Goal: Find contact information: Find contact information

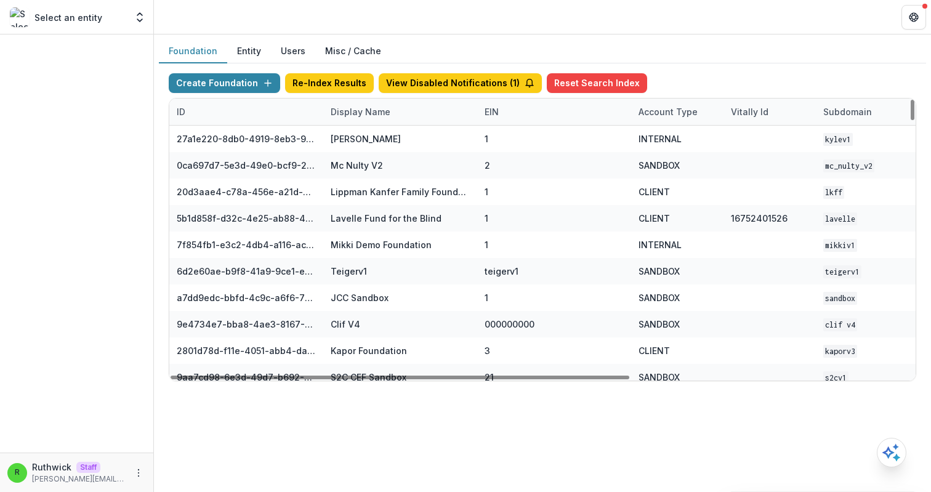
click at [359, 115] on div "Display Name" at bounding box center [360, 111] width 74 height 13
click at [375, 143] on input at bounding box center [400, 140] width 148 height 20
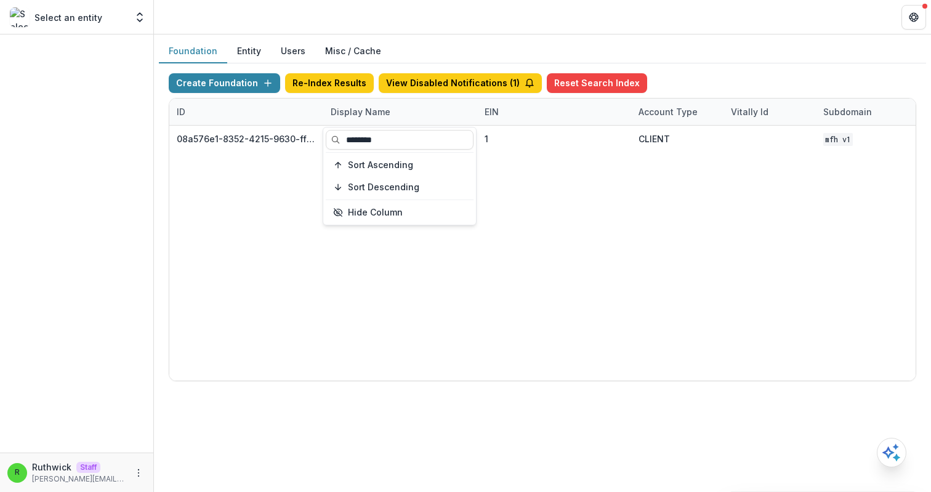
type input "********"
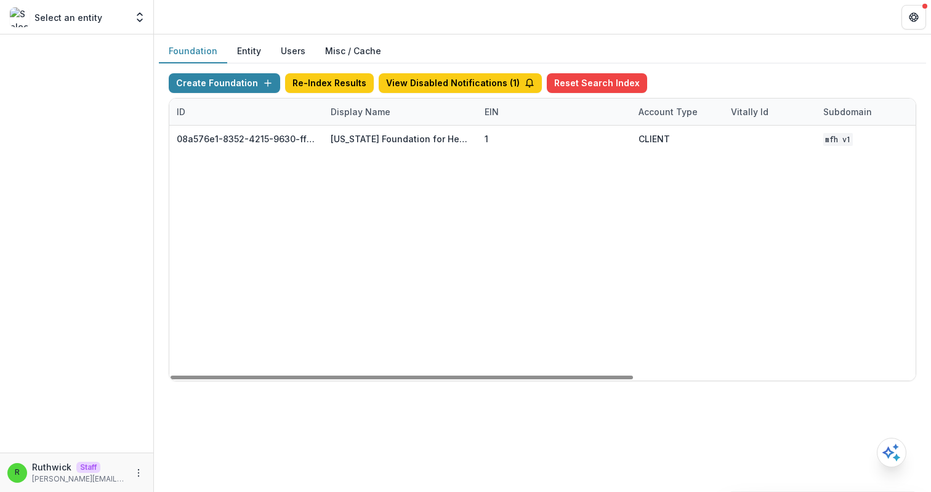
click at [520, 180] on div "08a576e1-8352-4215-9630-ff0d35d85970 Missouri Foundation for Health 1 CLIENT MF…" at bounding box center [769, 253] width 1201 height 255
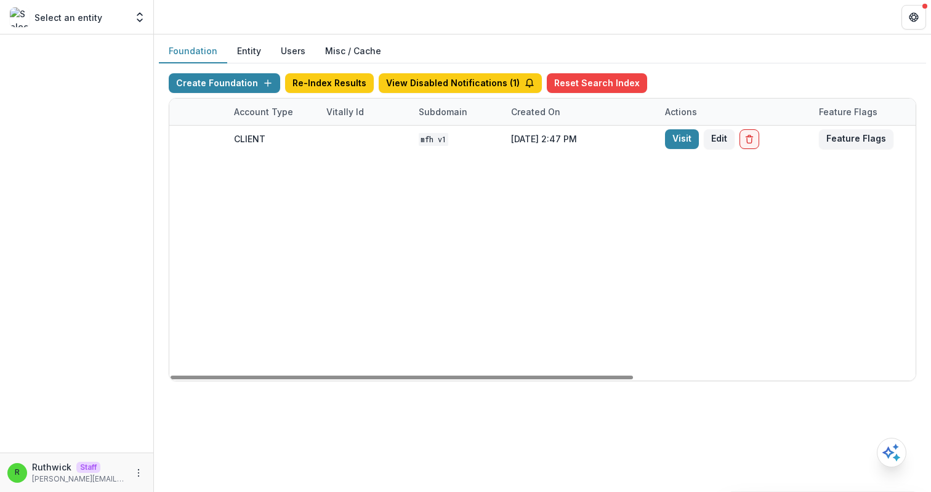
scroll to position [0, 454]
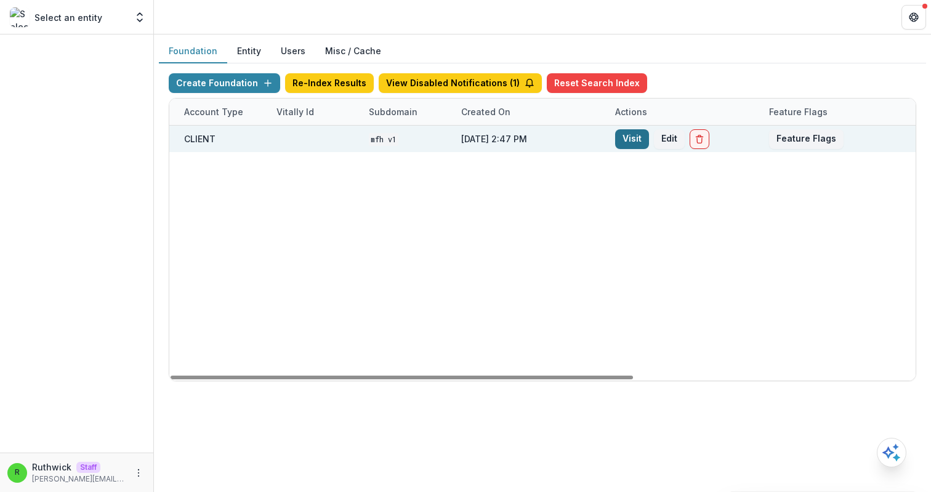
click at [626, 140] on link "Visit" at bounding box center [632, 139] width 34 height 20
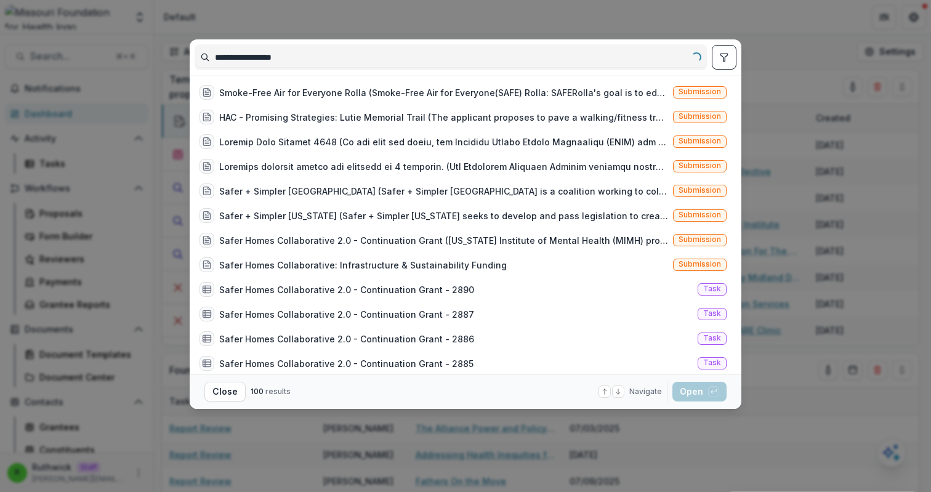
type input "**********"
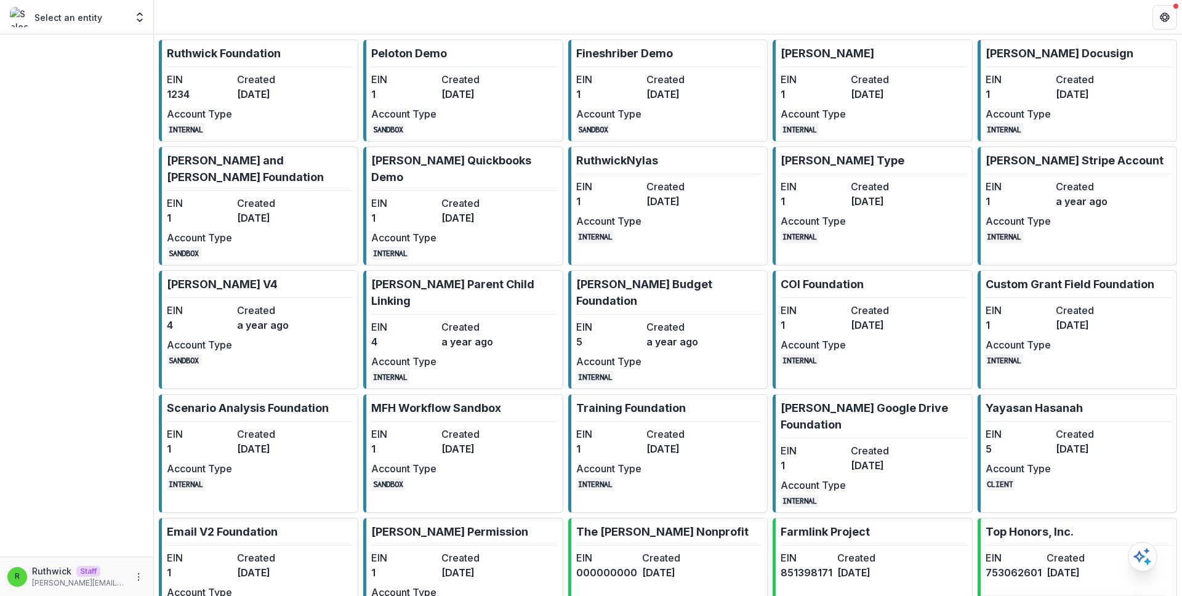
click at [233, 68] on link "Ruthwick Foundation EIN 1234 Created 3 years ago Account Type INTERNAL" at bounding box center [258, 90] width 199 height 102
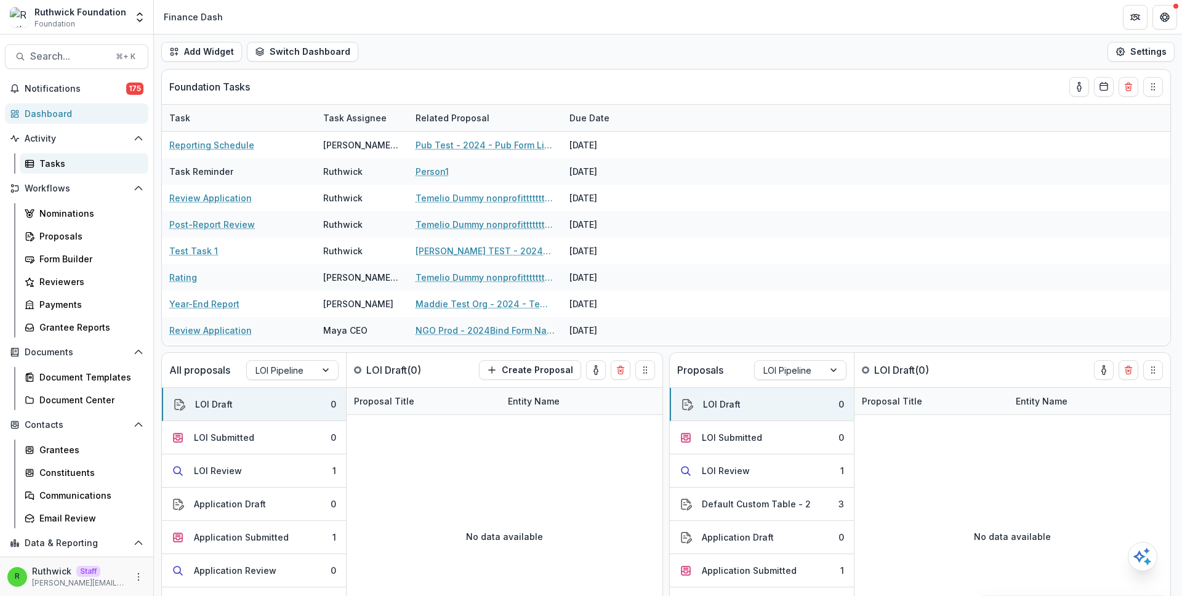
click at [72, 169] on div "Tasks" at bounding box center [88, 163] width 99 height 13
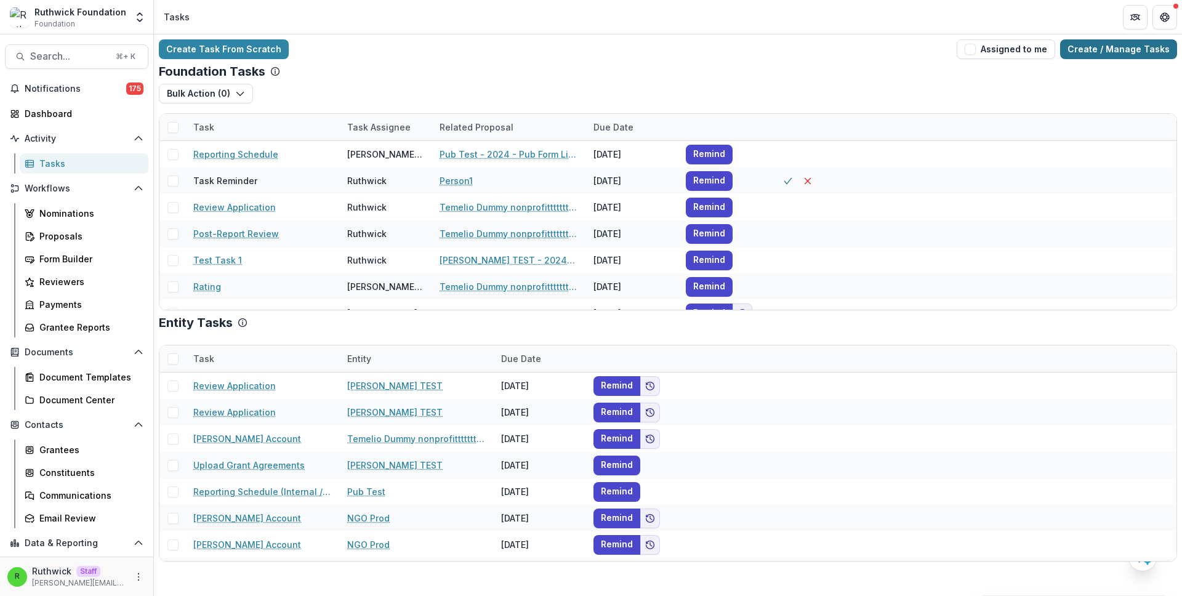
click at [1111, 50] on link "Create / Manage Tasks" at bounding box center [1118, 49] width 117 height 20
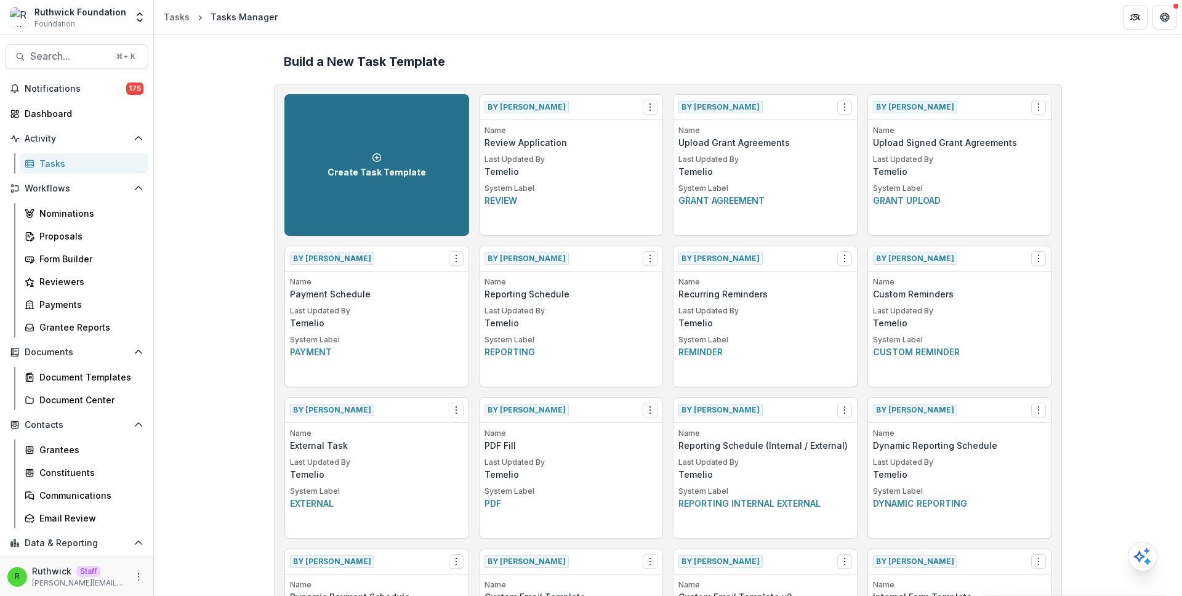
click at [338, 170] on p "Create Task Template" at bounding box center [377, 172] width 99 height 10
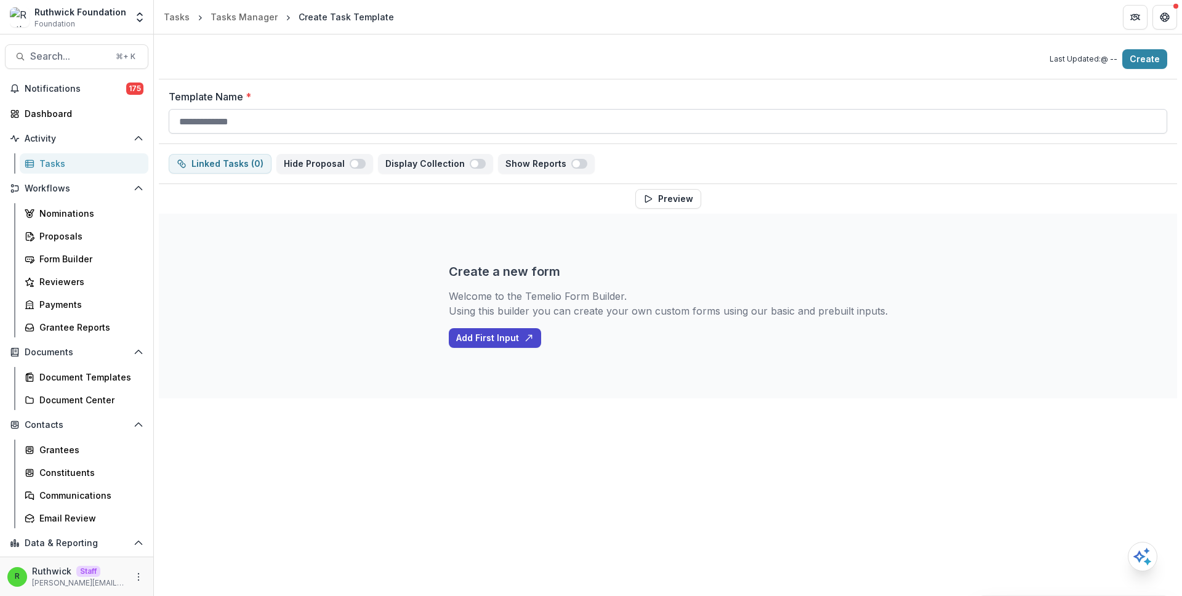
click at [403, 124] on input "Template Name *" at bounding box center [668, 121] width 999 height 25
type input "*********"
click at [525, 337] on button "Add First Input" at bounding box center [495, 338] width 92 height 20
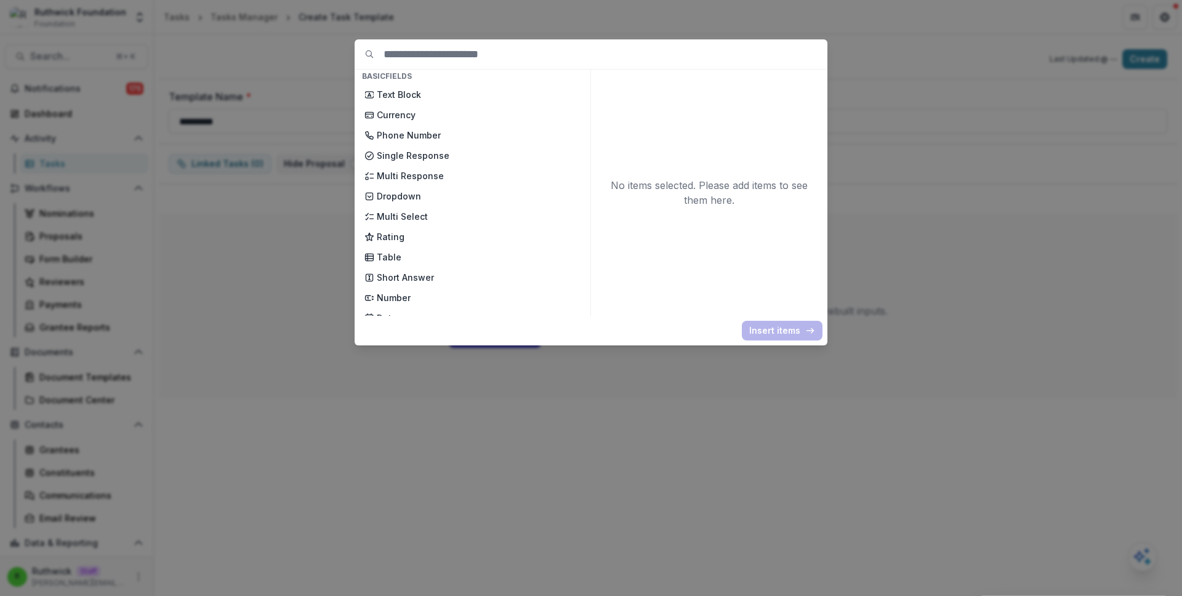
scroll to position [82, 0]
click at [438, 214] on p "Rating" at bounding box center [479, 215] width 204 height 13
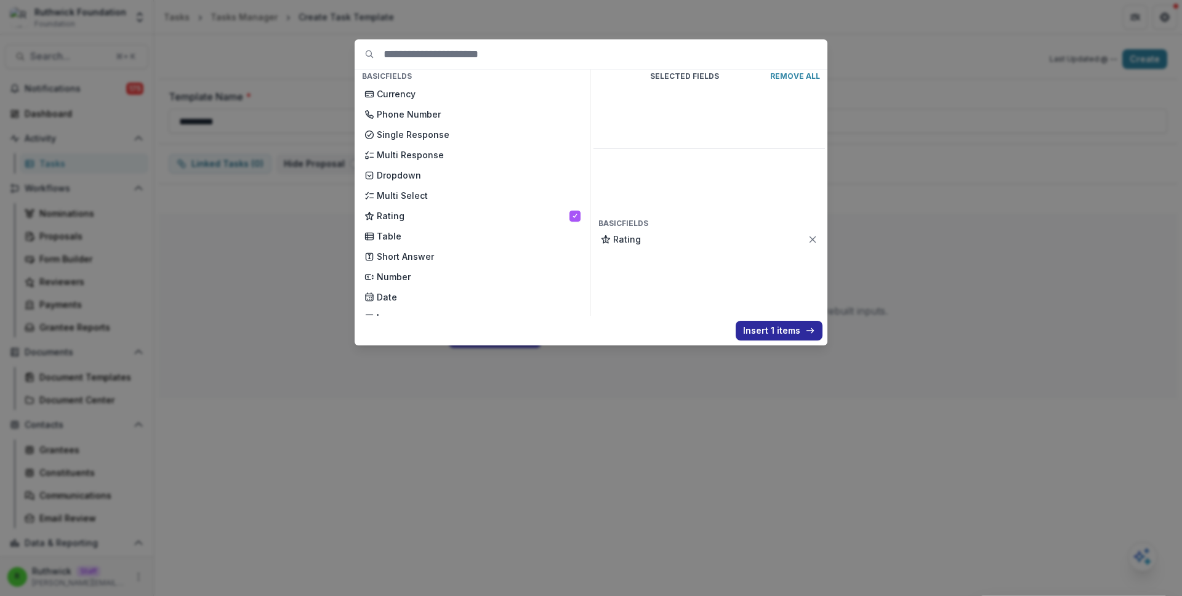
click at [746, 324] on button "Insert 1 items" at bounding box center [779, 331] width 87 height 20
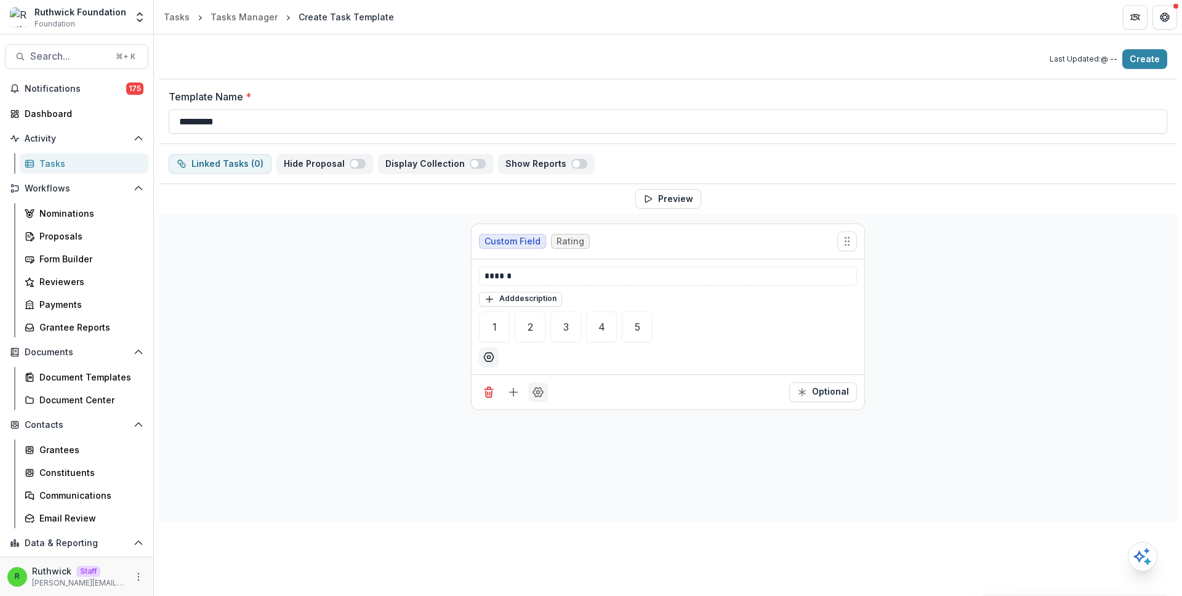
click at [542, 388] on icon "Field Settings" at bounding box center [538, 392] width 12 height 12
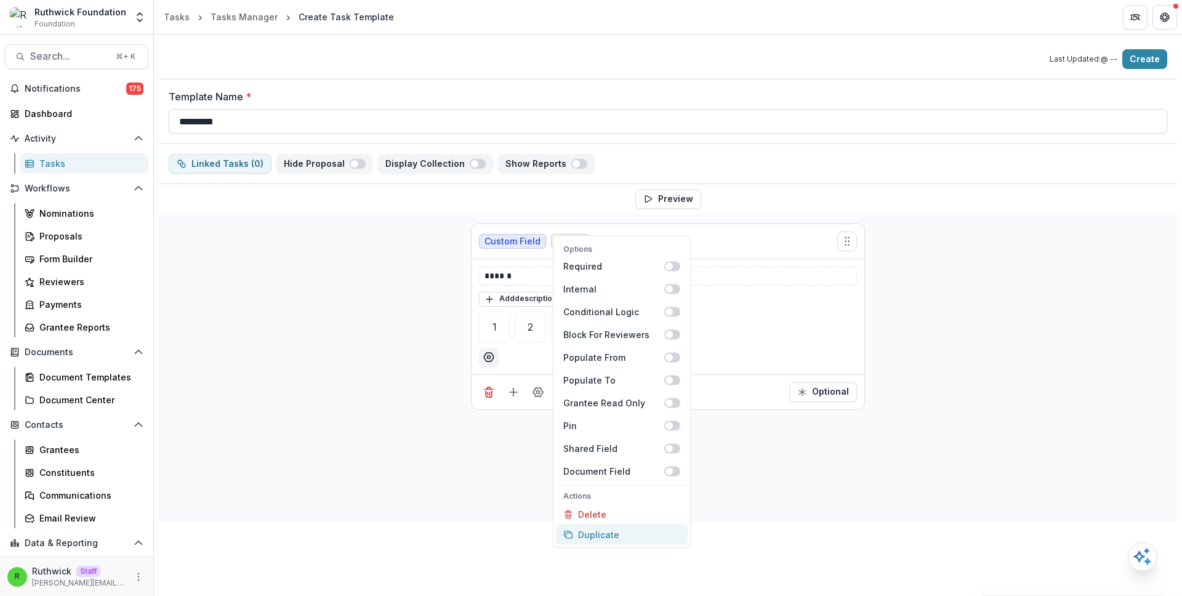
click at [604, 536] on button "Duplicate" at bounding box center [622, 535] width 132 height 20
click at [430, 349] on div "**********" at bounding box center [668, 420] width 1018 height 412
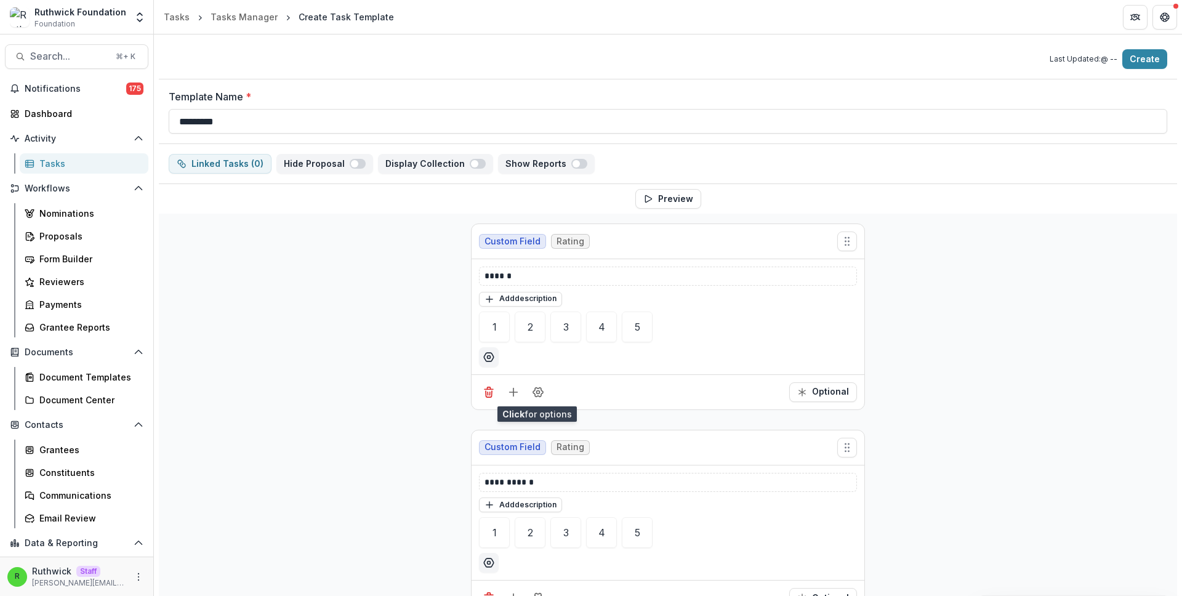
scroll to position [34, 0]
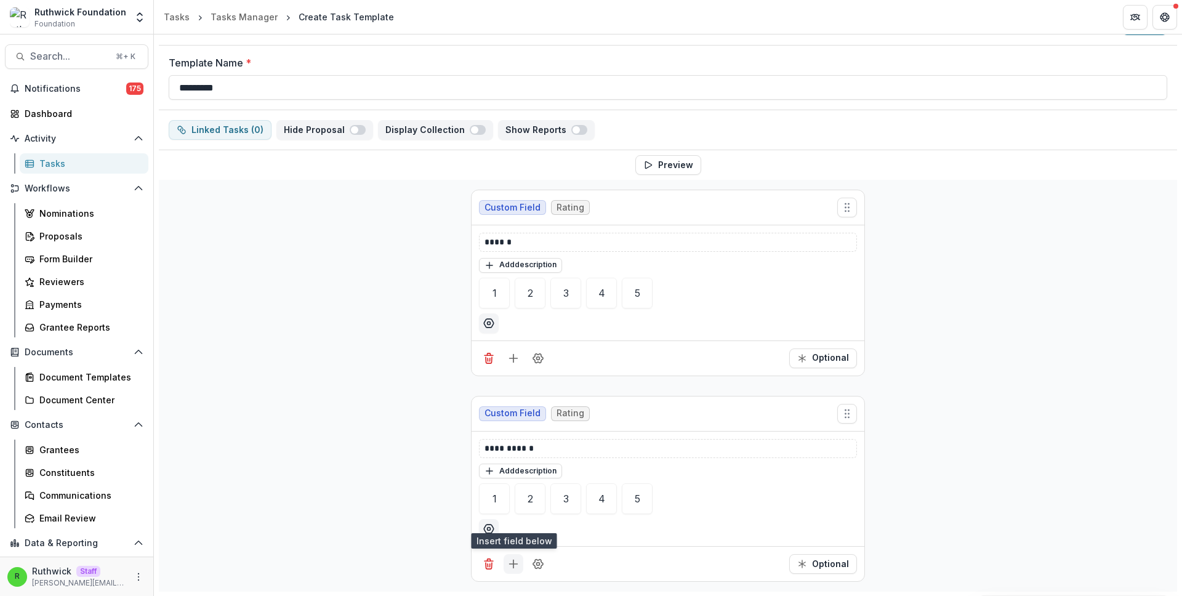
click at [509, 563] on icon "Add field" at bounding box center [513, 564] width 12 height 12
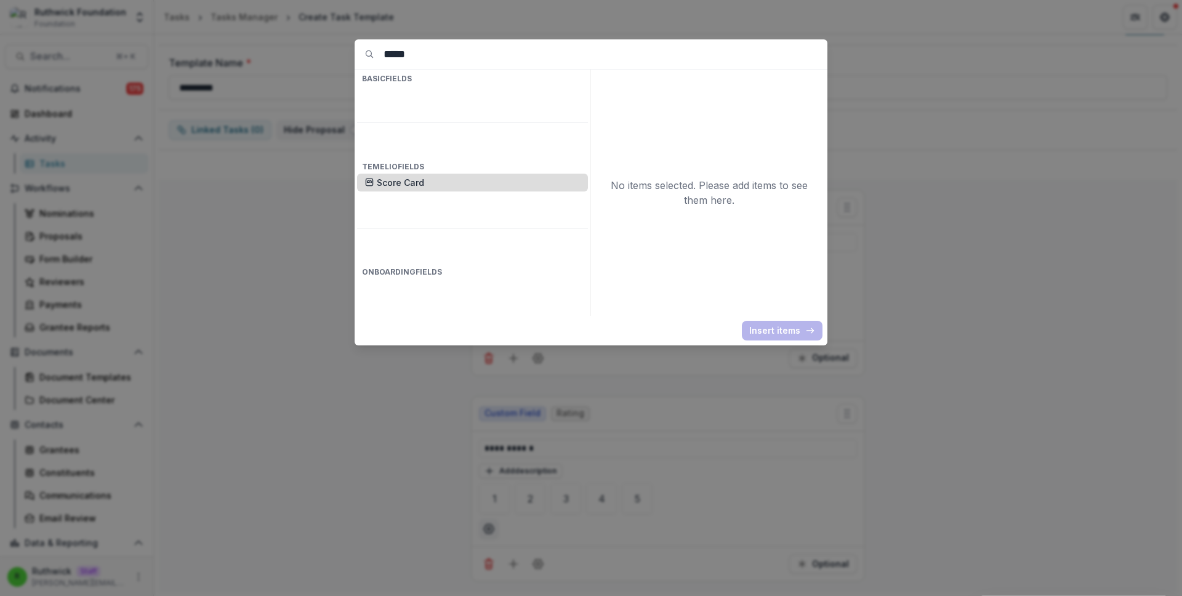
type input "*****"
click at [507, 176] on p "Score Card" at bounding box center [479, 182] width 204 height 13
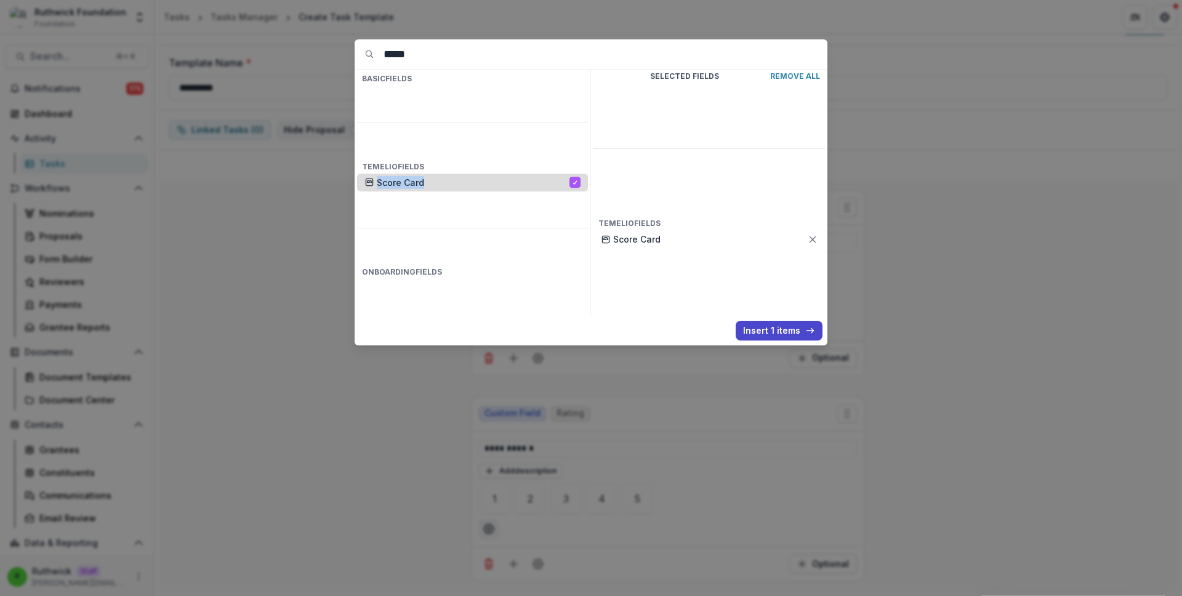
click at [507, 176] on p "Score Card" at bounding box center [473, 182] width 193 height 13
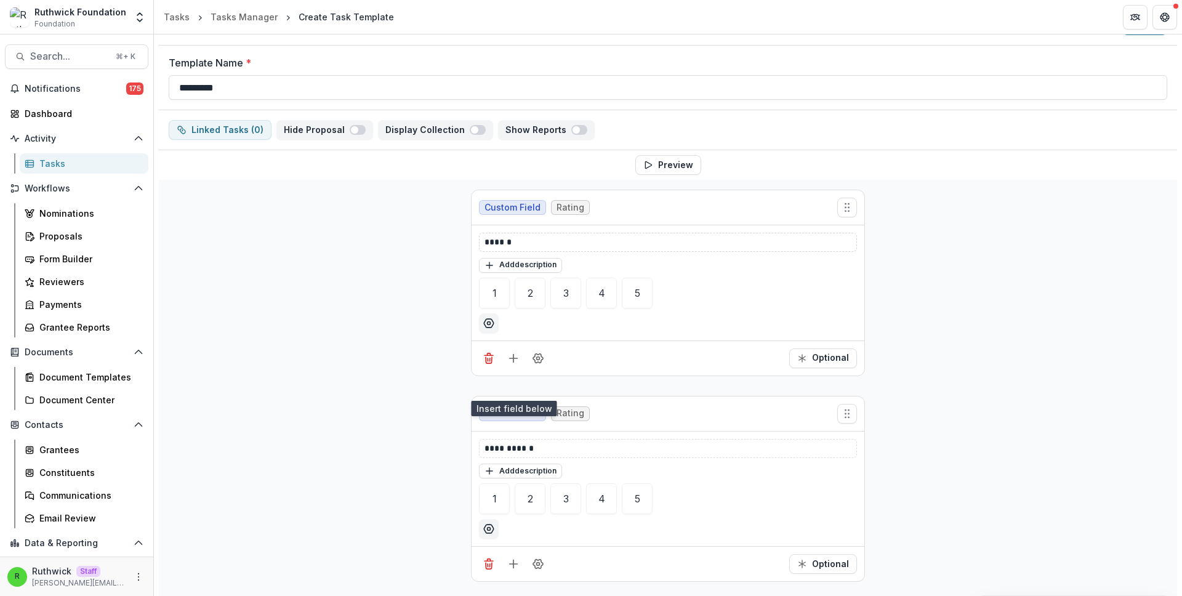
scroll to position [264, 0]
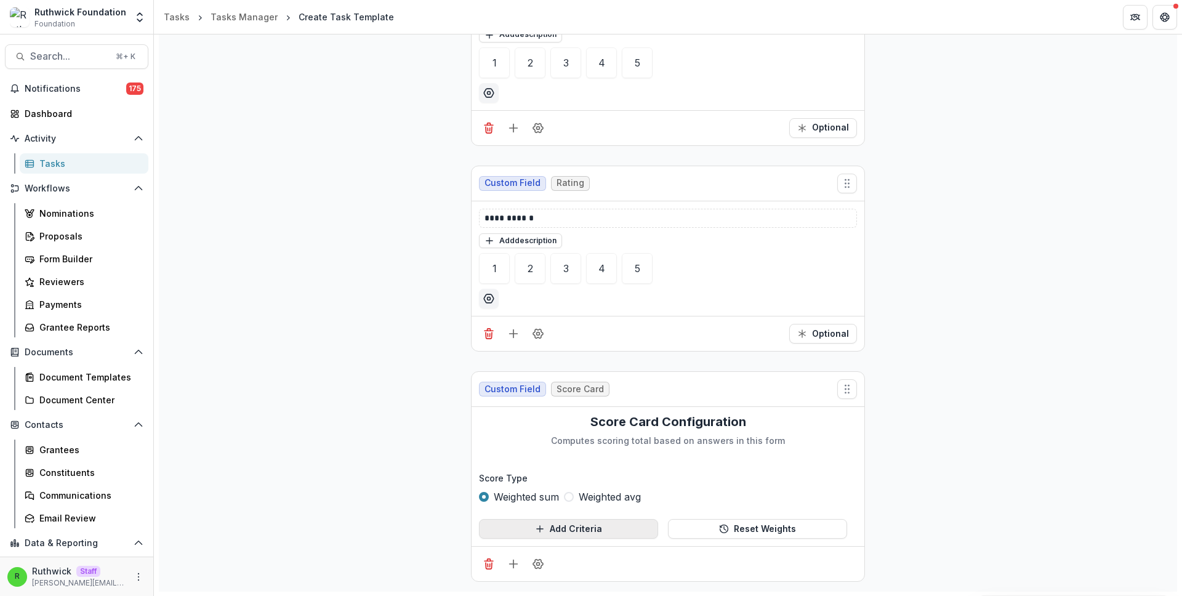
click at [579, 526] on button "Add Criteria" at bounding box center [568, 529] width 179 height 20
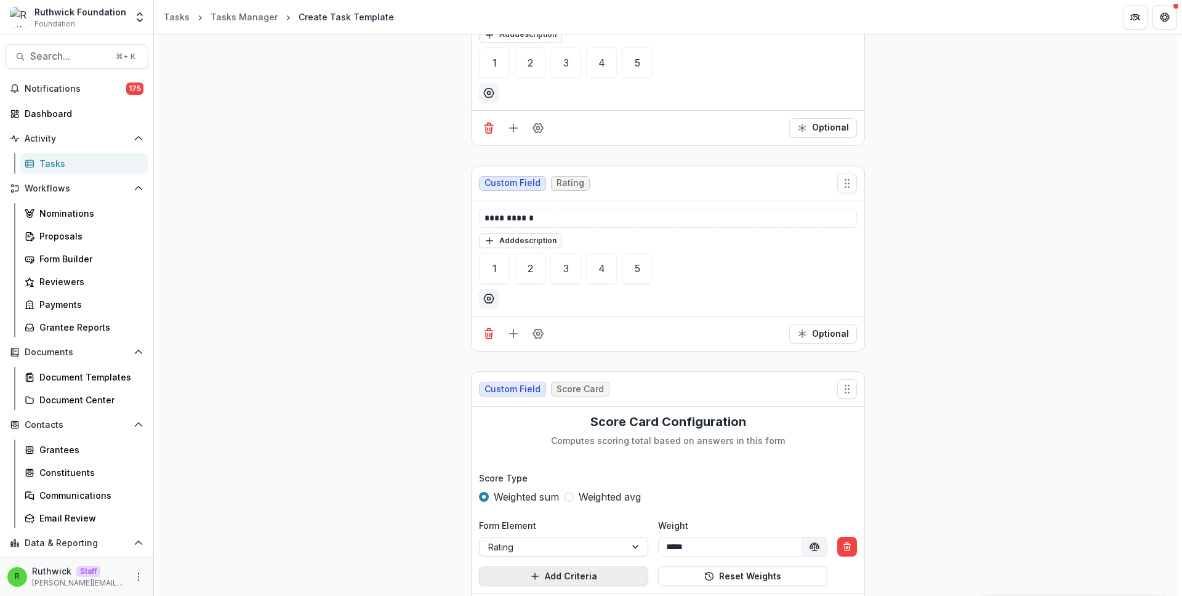
scroll to position [312, 0]
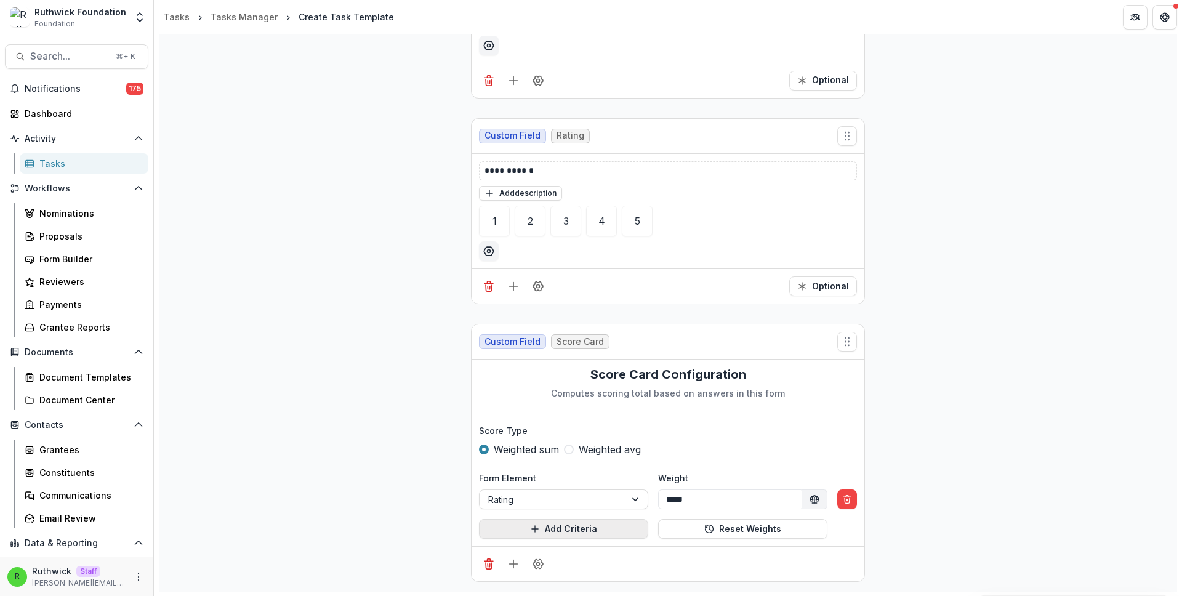
click at [579, 526] on button "Add Criteria" at bounding box center [563, 529] width 169 height 20
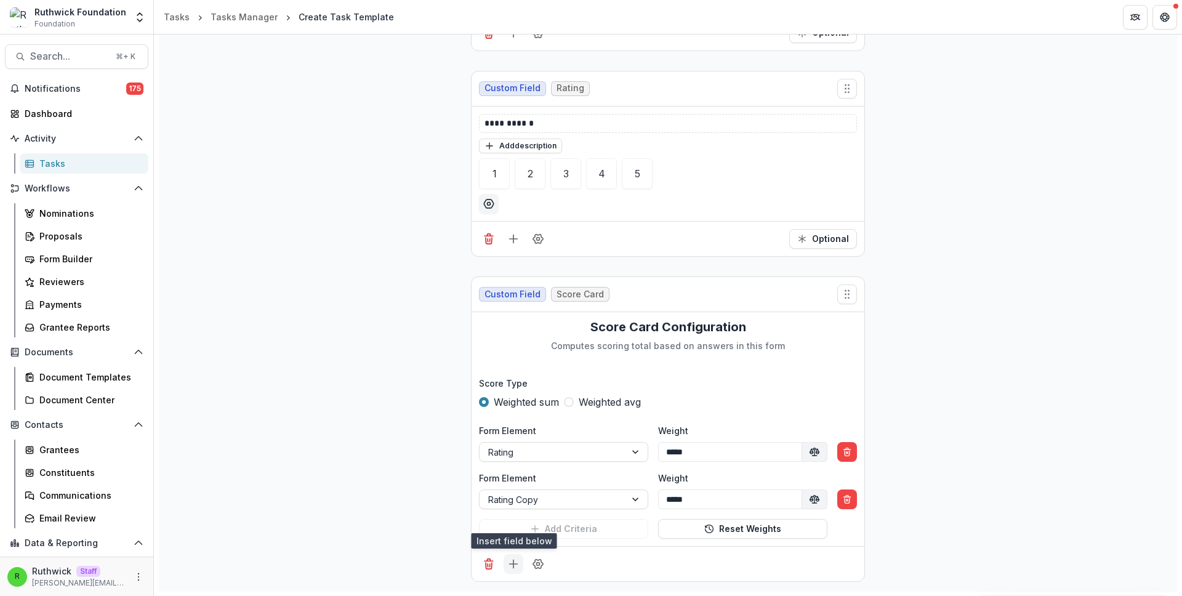
click at [515, 565] on icon "Add field" at bounding box center [513, 564] width 12 height 12
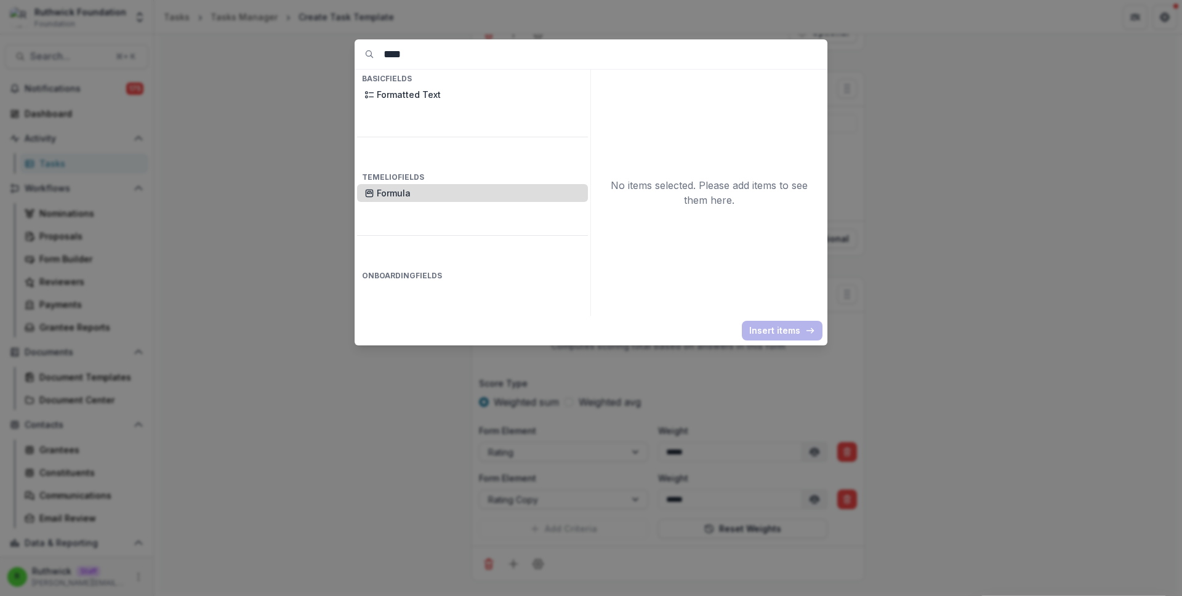
type input "****"
click at [492, 187] on p "Formula" at bounding box center [479, 193] width 204 height 13
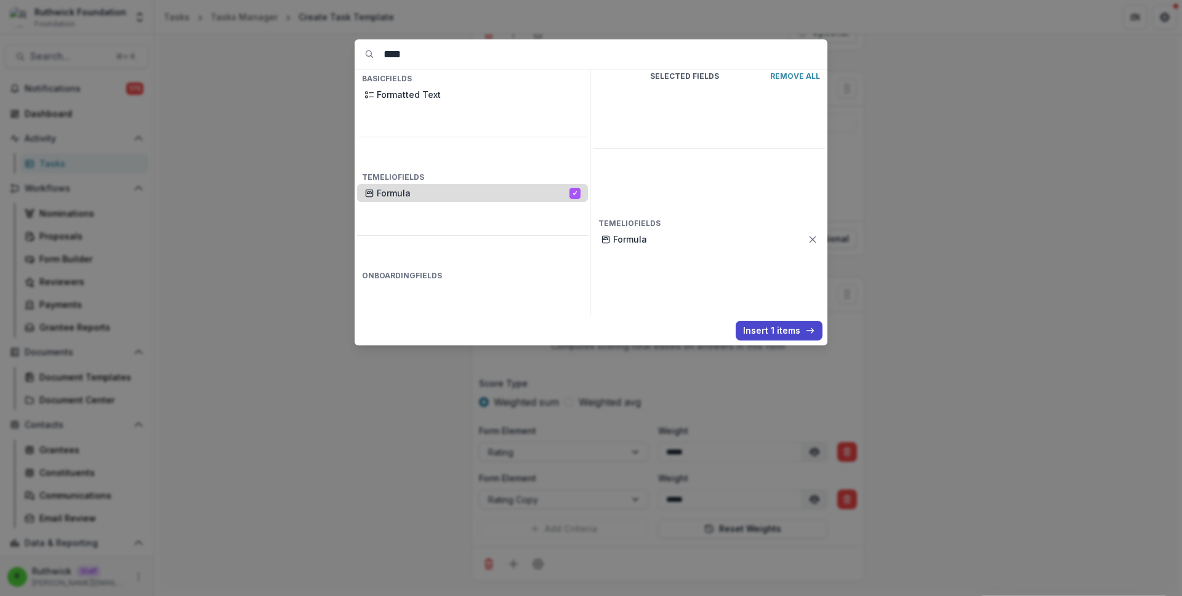
click at [492, 187] on p "Formula" at bounding box center [473, 193] width 193 height 13
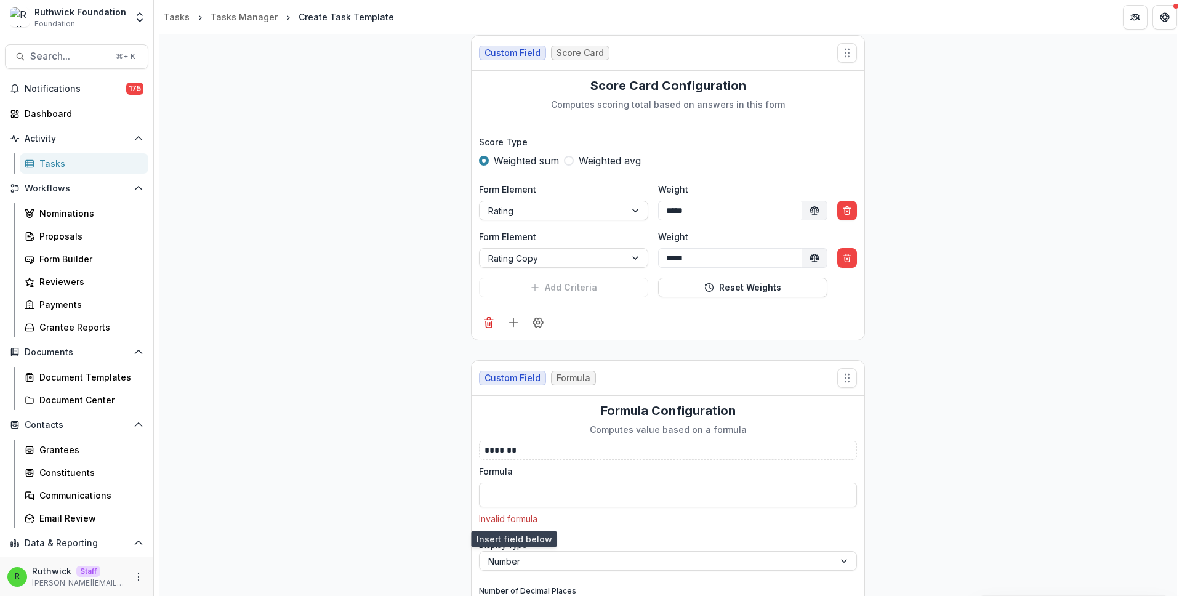
scroll to position [688, 0]
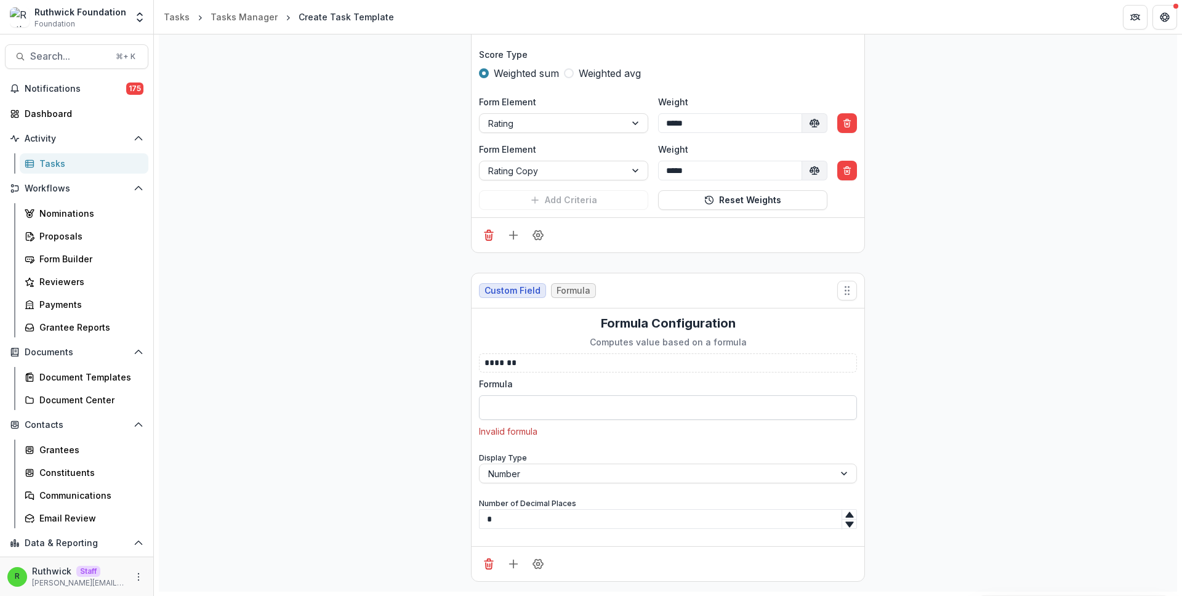
click at [528, 414] on input "Formula" at bounding box center [668, 407] width 378 height 25
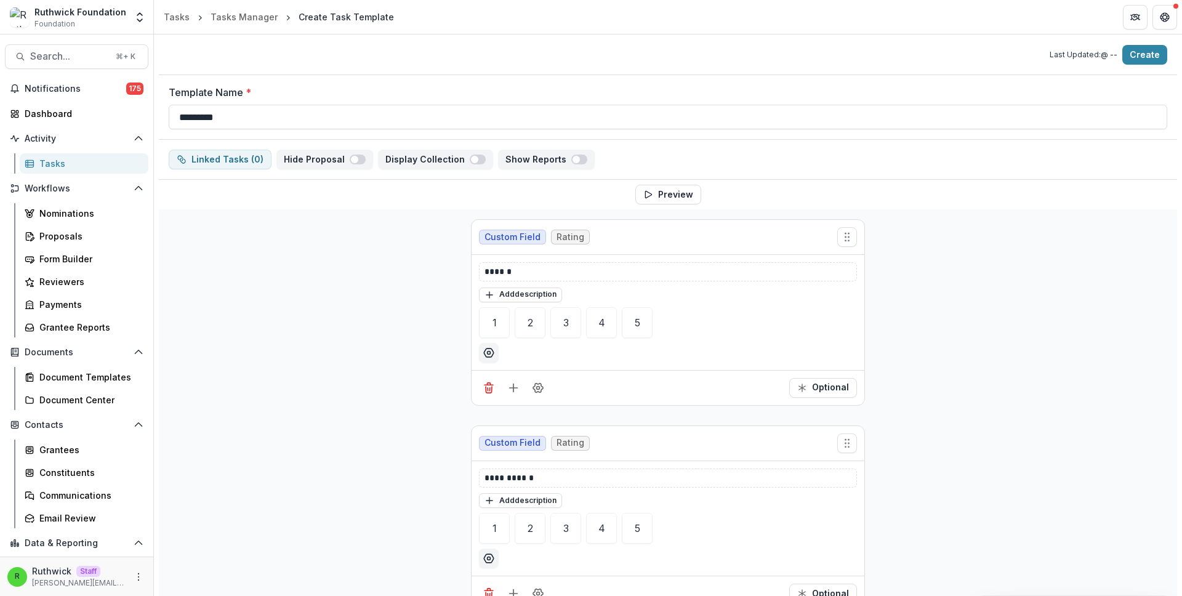
scroll to position [0, 0]
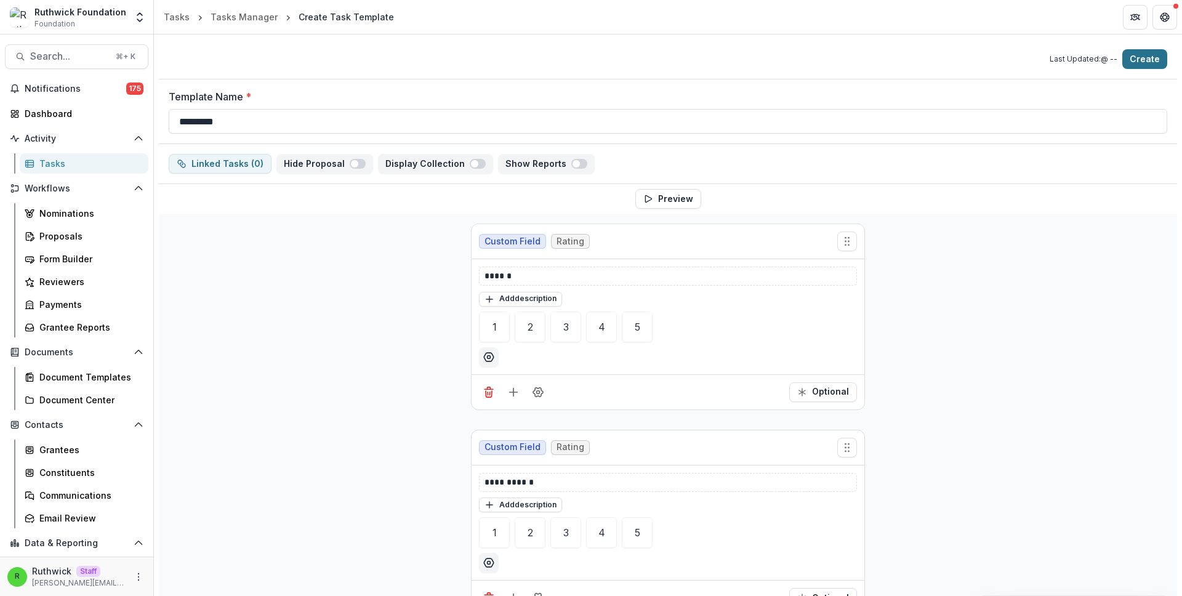
type input "**********"
click at [1144, 61] on button "Create" at bounding box center [1144, 59] width 45 height 20
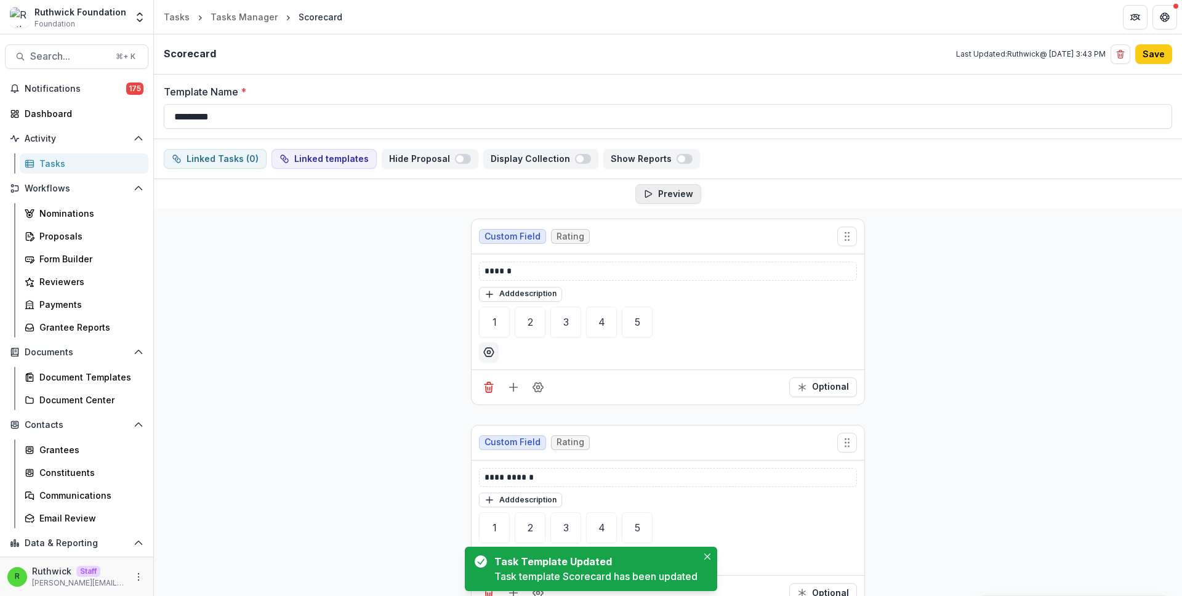
click at [686, 195] on button "Preview" at bounding box center [668, 194] width 66 height 20
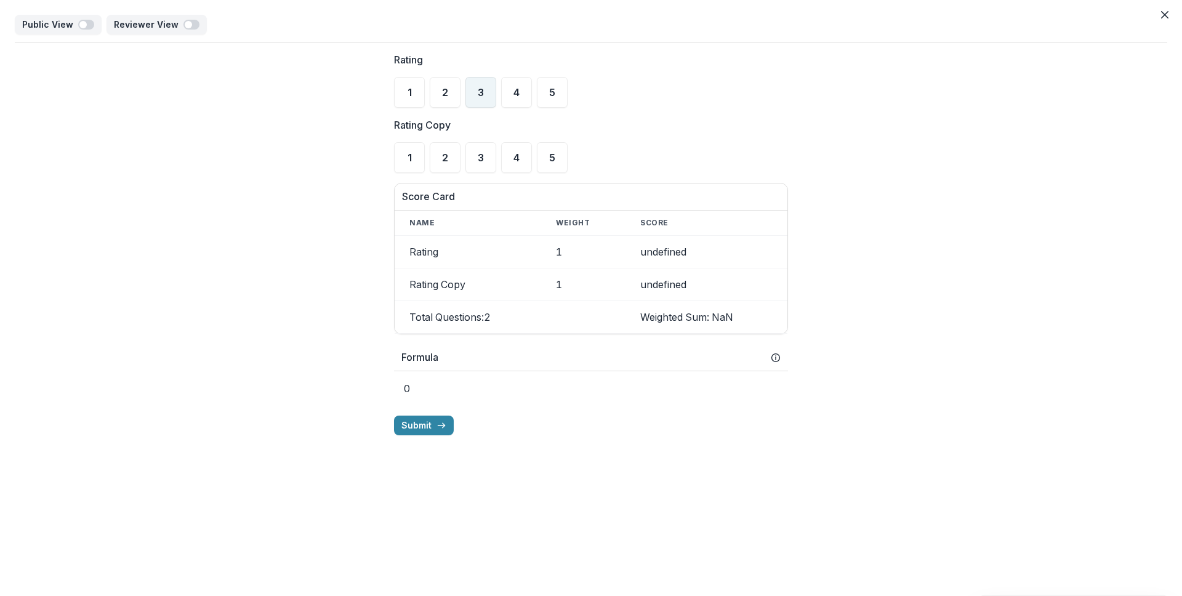
click at [494, 87] on div "3" at bounding box center [480, 92] width 31 height 31
click at [551, 154] on span "5" at bounding box center [552, 158] width 6 height 10
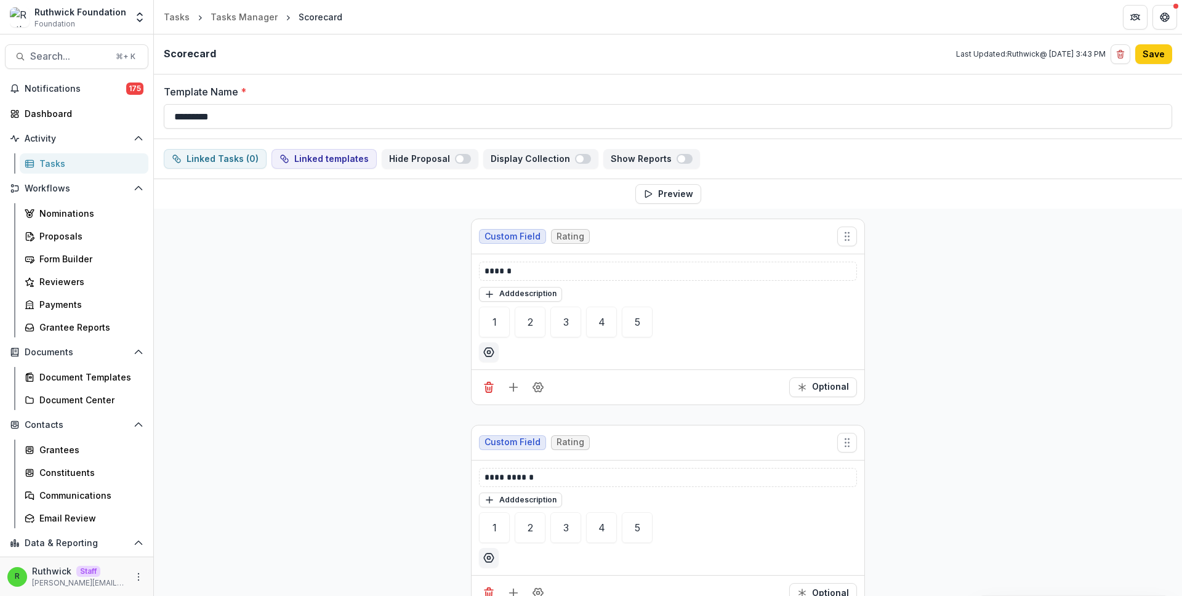
click at [124, 281] on div "Reviewers" at bounding box center [88, 281] width 99 height 13
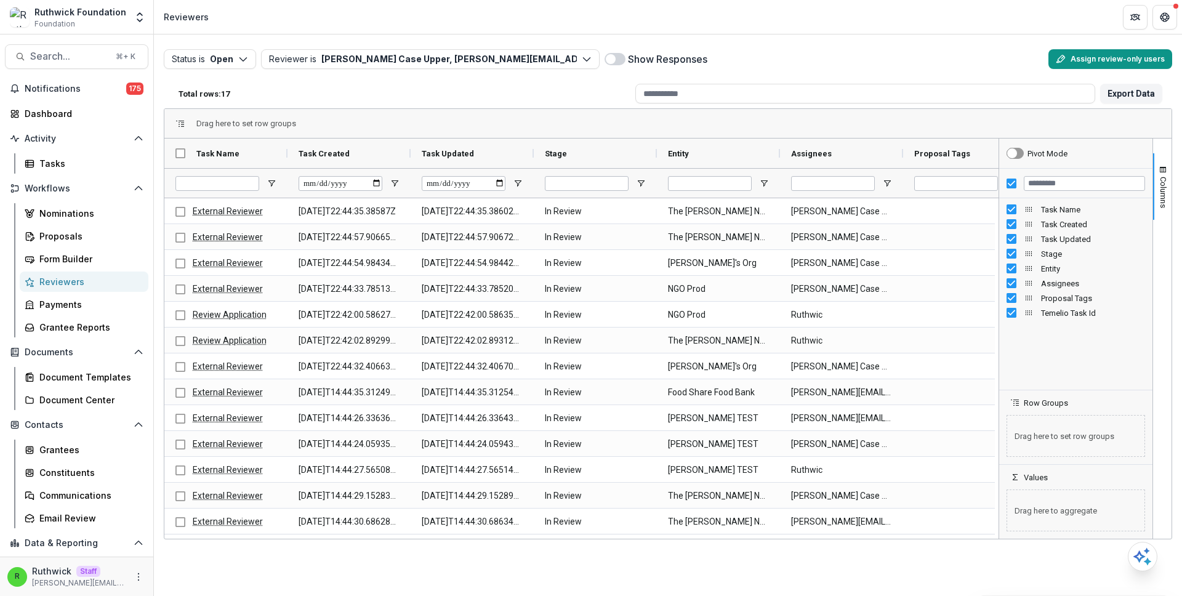
click at [1079, 61] on button "Assign review-only users" at bounding box center [1110, 59] width 124 height 20
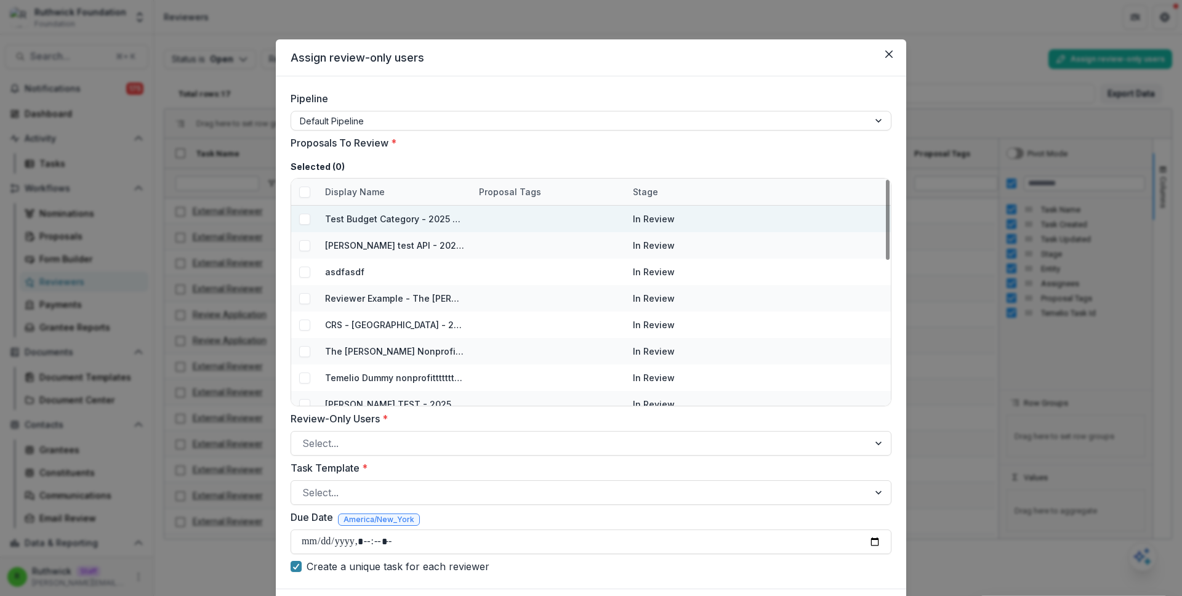
click at [299, 220] on span at bounding box center [304, 219] width 11 height 11
click at [300, 251] on div at bounding box center [304, 245] width 26 height 26
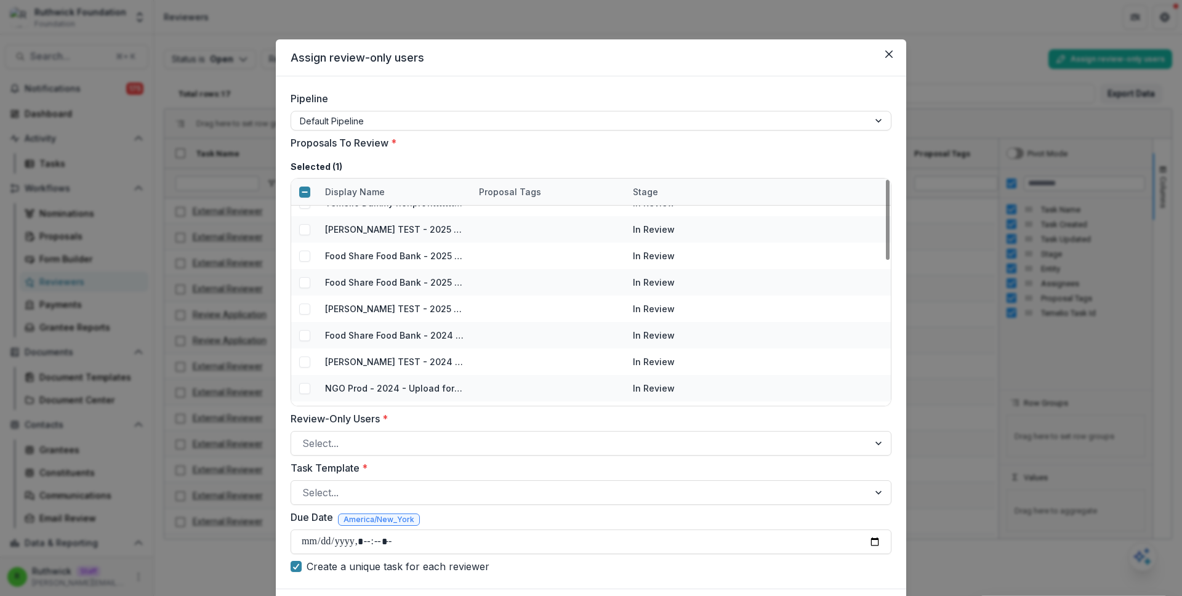
scroll to position [175, 0]
click at [328, 446] on div at bounding box center [579, 443] width 555 height 17
click at [211, 504] on div "Assign review-only users Pipeline Default Pipeline Proposals To Review * Select…" at bounding box center [591, 298] width 1182 height 596
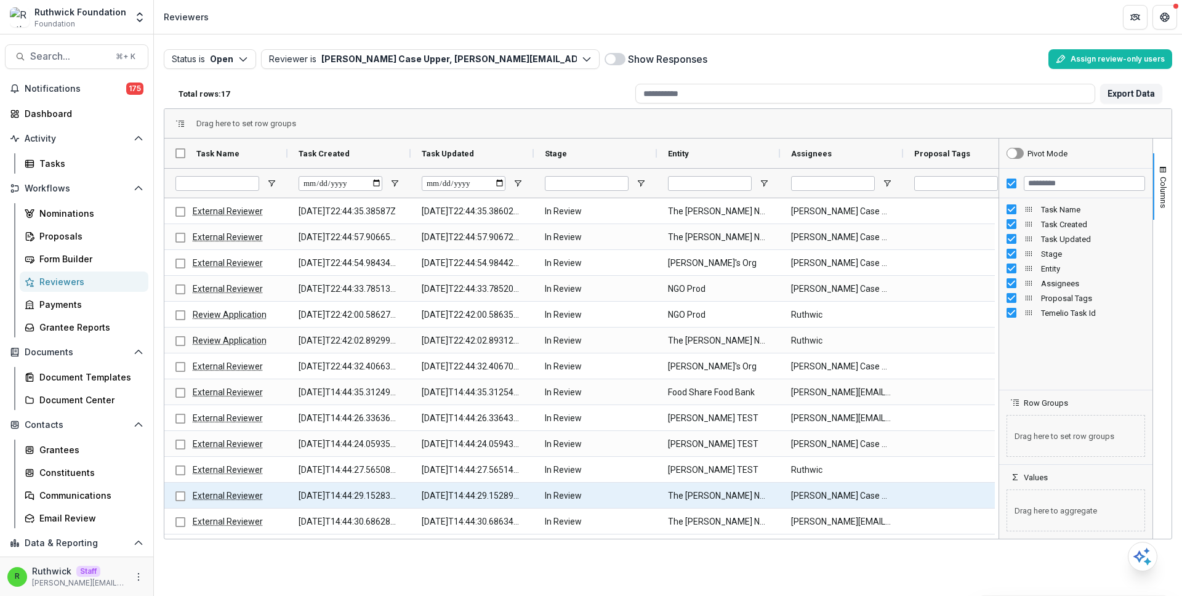
click at [190, 550] on div "Status is Open Open Completed Reviewer is Ruthwick Case Upper, anveet+exreviewe…" at bounding box center [668, 314] width 1028 height 561
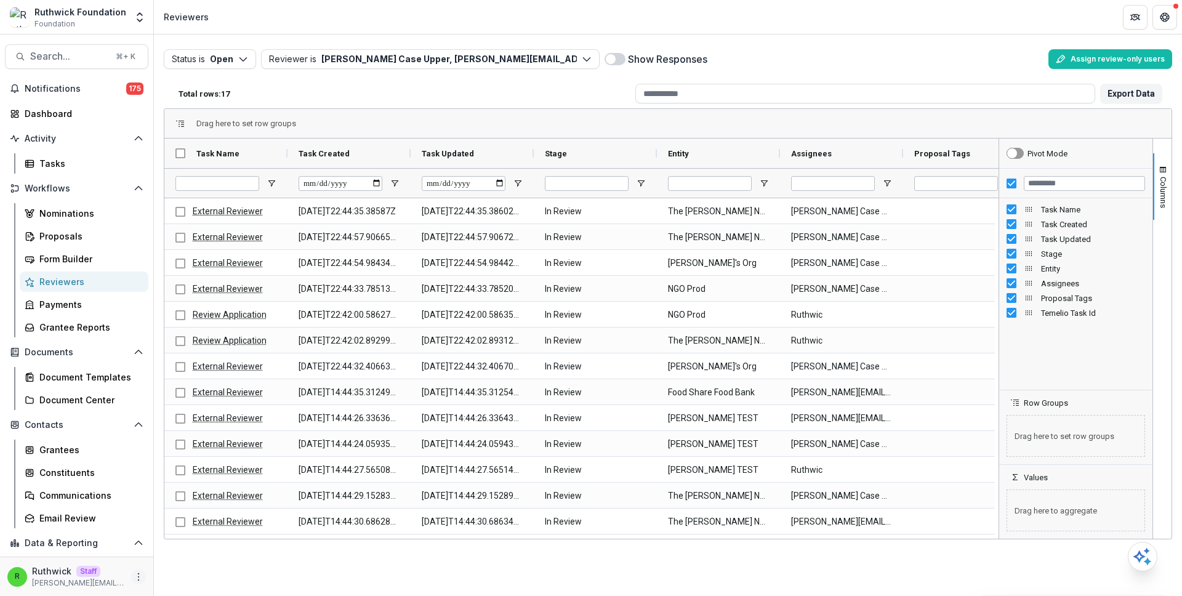
click at [136, 580] on icon "More" at bounding box center [139, 577] width 10 height 10
click at [213, 553] on link "User Settings" at bounding box center [216, 551] width 132 height 20
click at [1076, 64] on button "Assign review-only users" at bounding box center [1110, 59] width 124 height 20
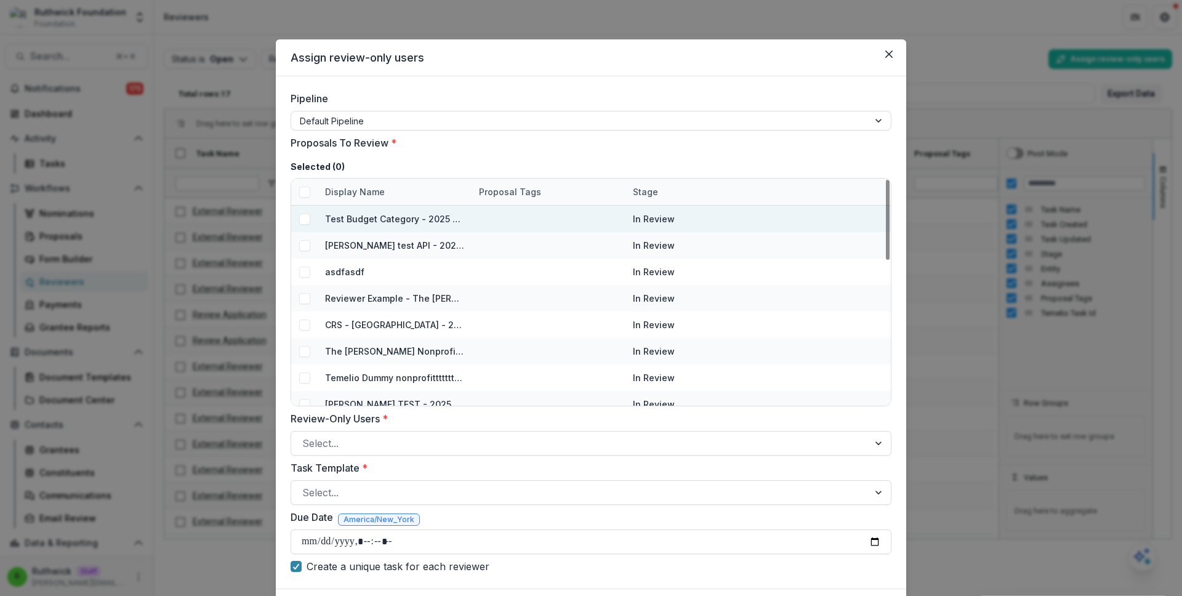
click at [305, 219] on span at bounding box center [304, 219] width 11 height 11
click at [305, 244] on span at bounding box center [304, 245] width 11 height 11
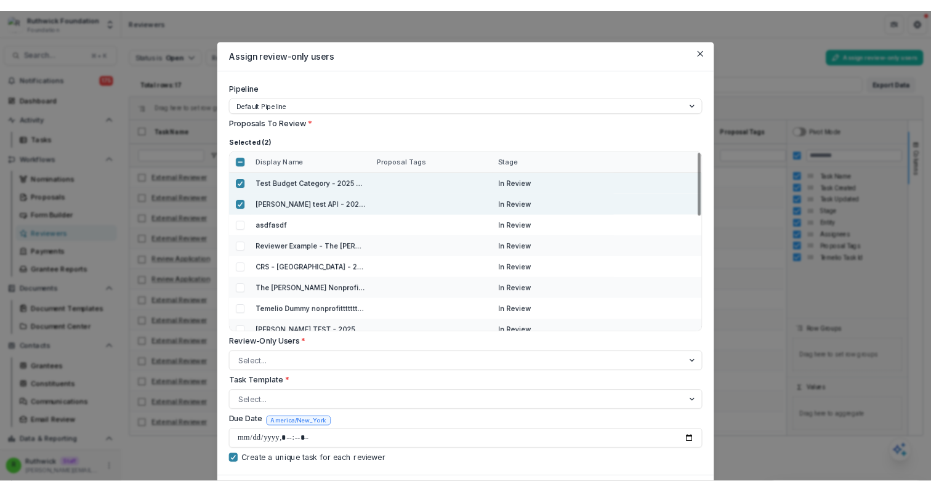
scroll to position [72, 0]
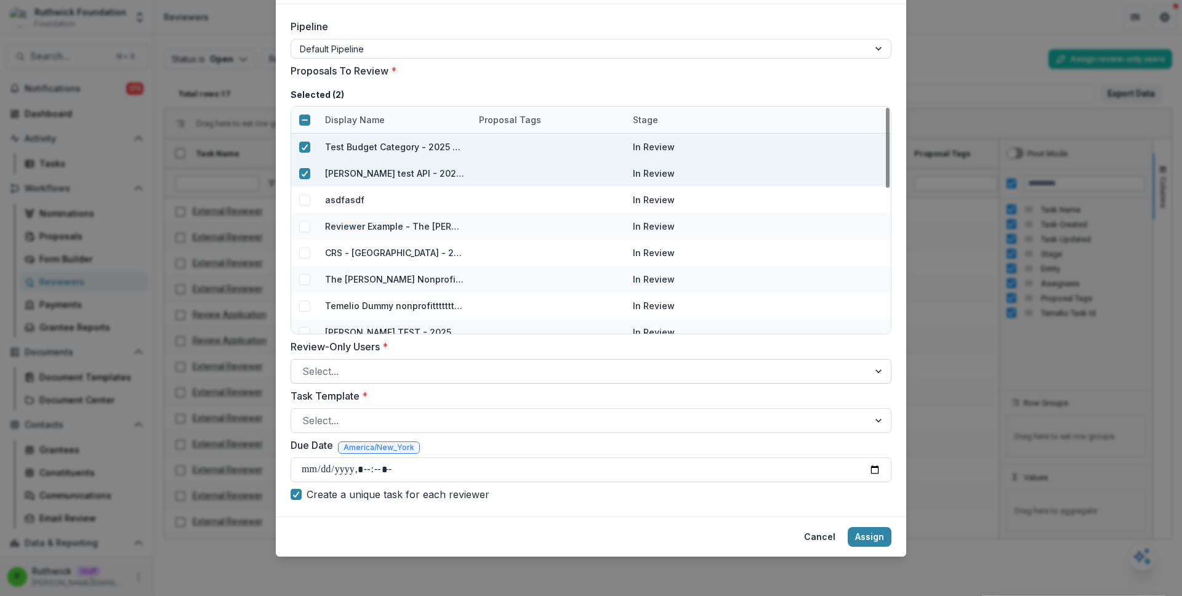
click at [431, 379] on div at bounding box center [579, 371] width 555 height 17
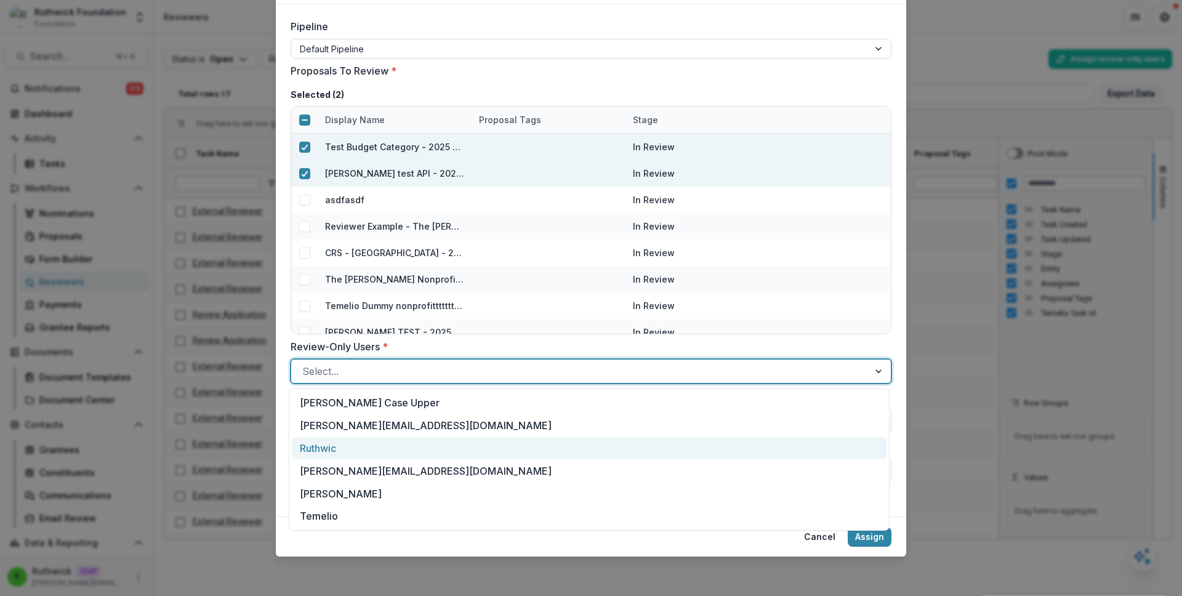
click at [435, 446] on div "Ruthwic" at bounding box center [589, 448] width 595 height 23
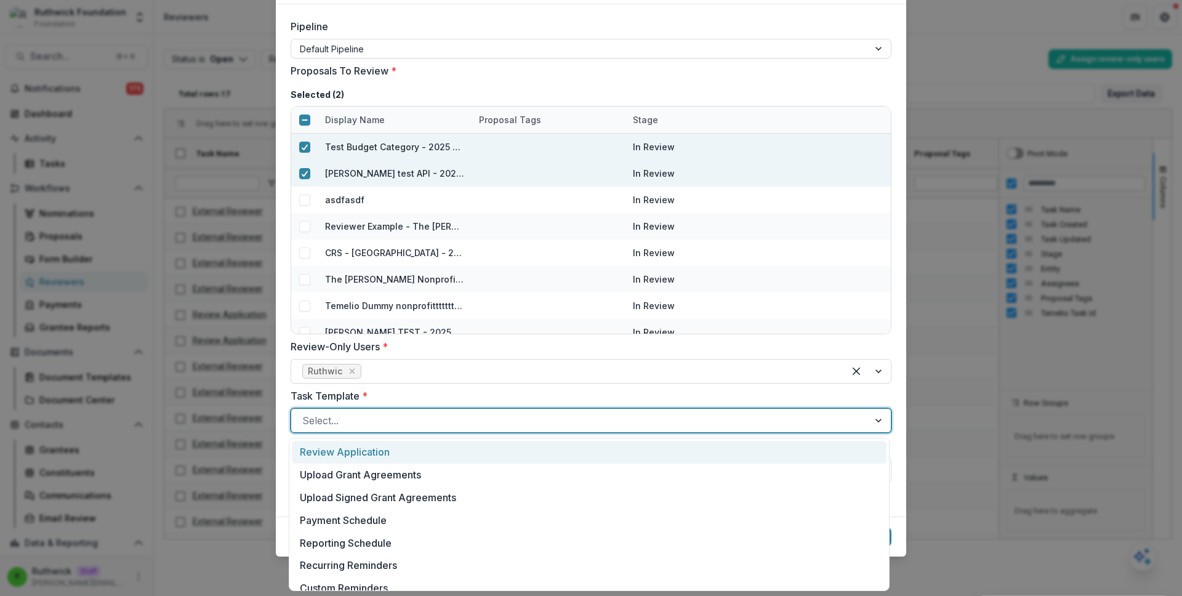
click at [462, 417] on div at bounding box center [579, 420] width 555 height 17
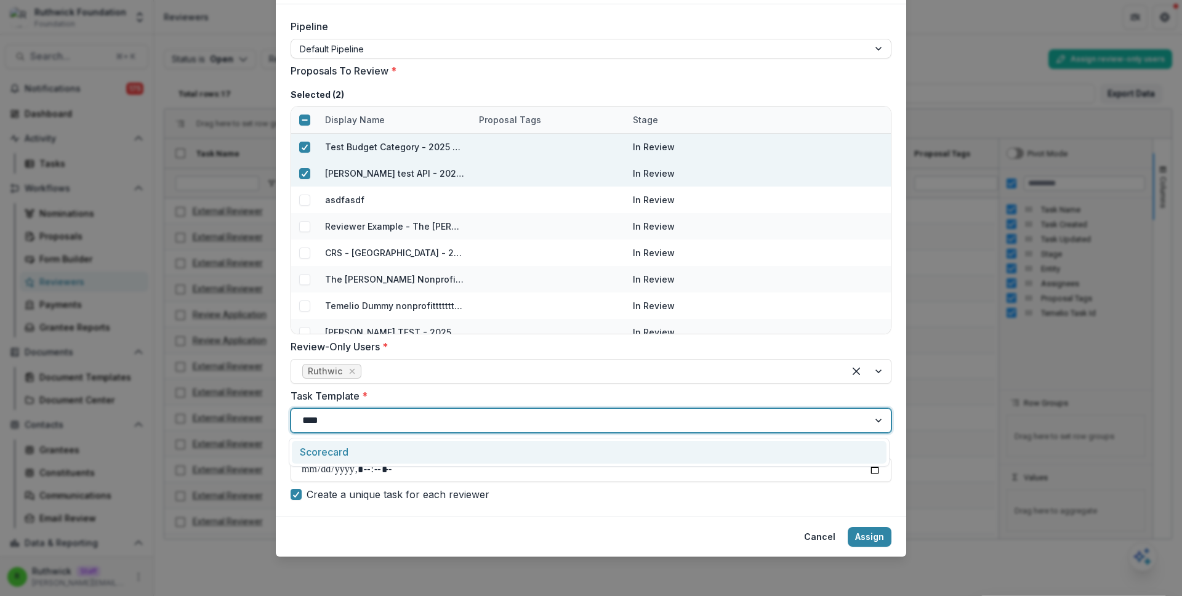
type input "*****"
click at [467, 449] on div "Scorecard" at bounding box center [589, 452] width 595 height 23
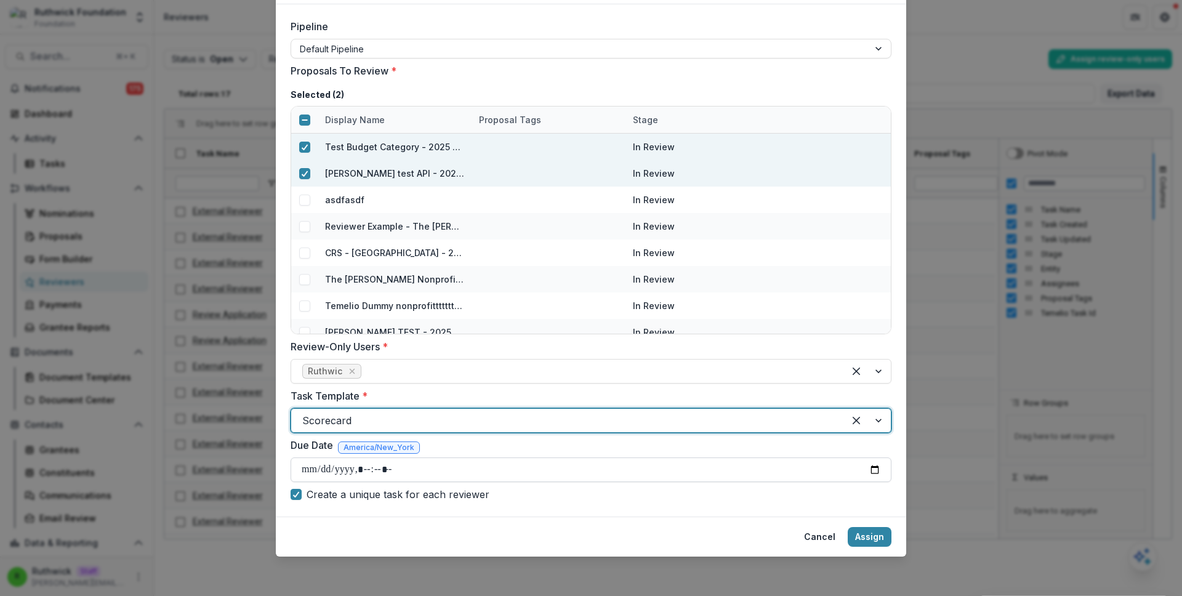
click at [867, 470] on input "Due Date" at bounding box center [591, 469] width 601 height 25
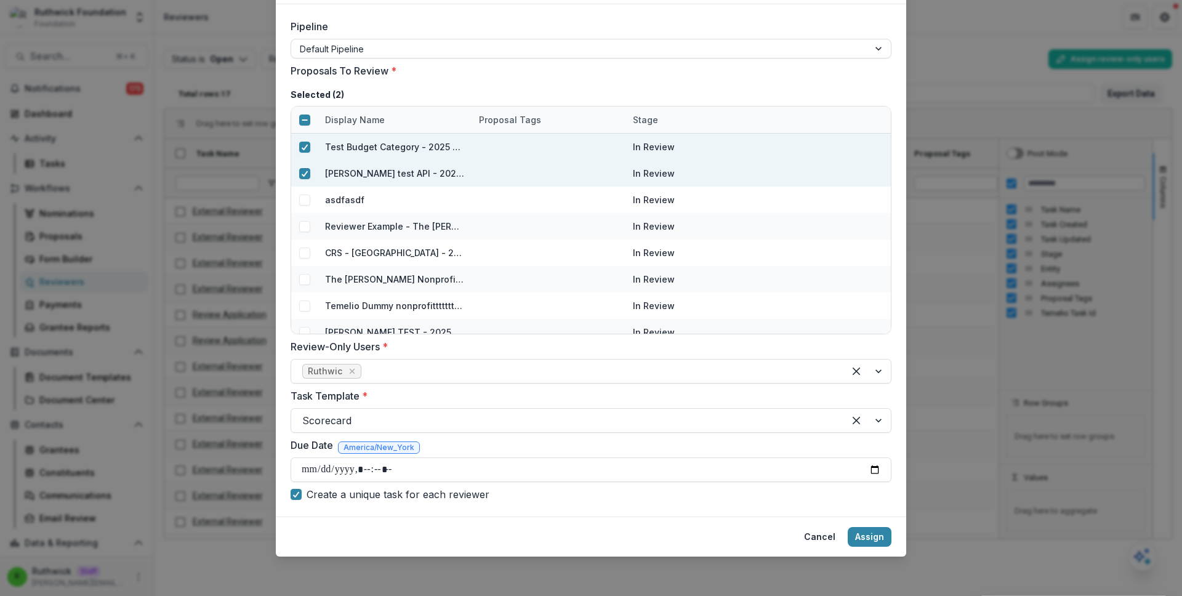
type input "**********"
click at [692, 523] on footer "Cancel Assign" at bounding box center [591, 537] width 630 height 40
click at [869, 536] on button "Assign" at bounding box center [870, 537] width 44 height 20
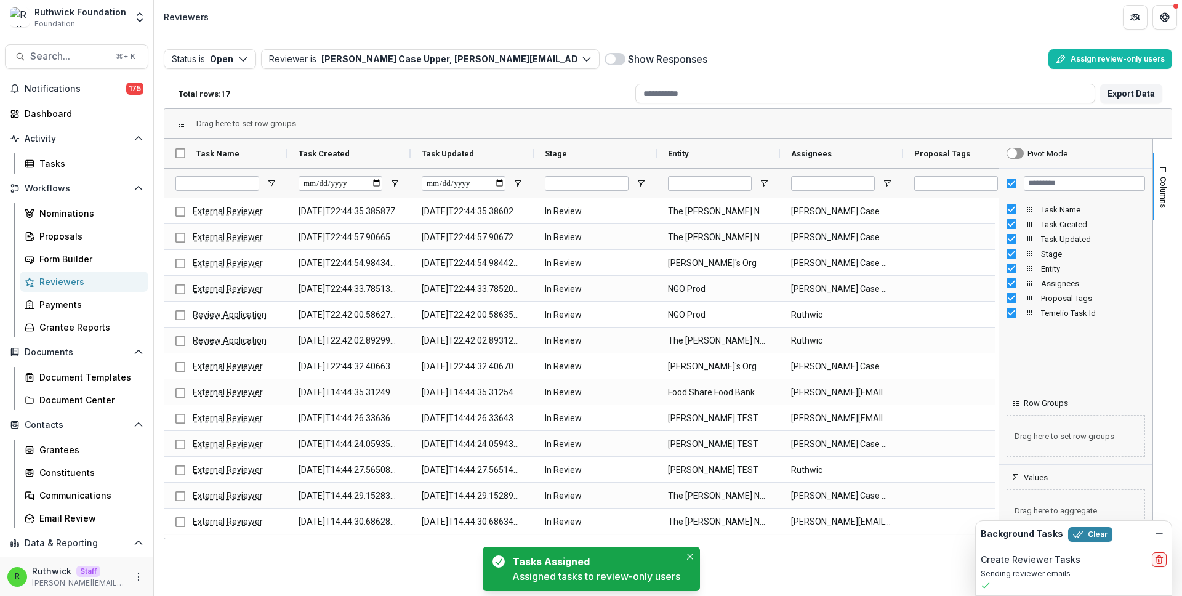
click at [783, 54] on div "Show Responses" at bounding box center [824, 59] width 439 height 20
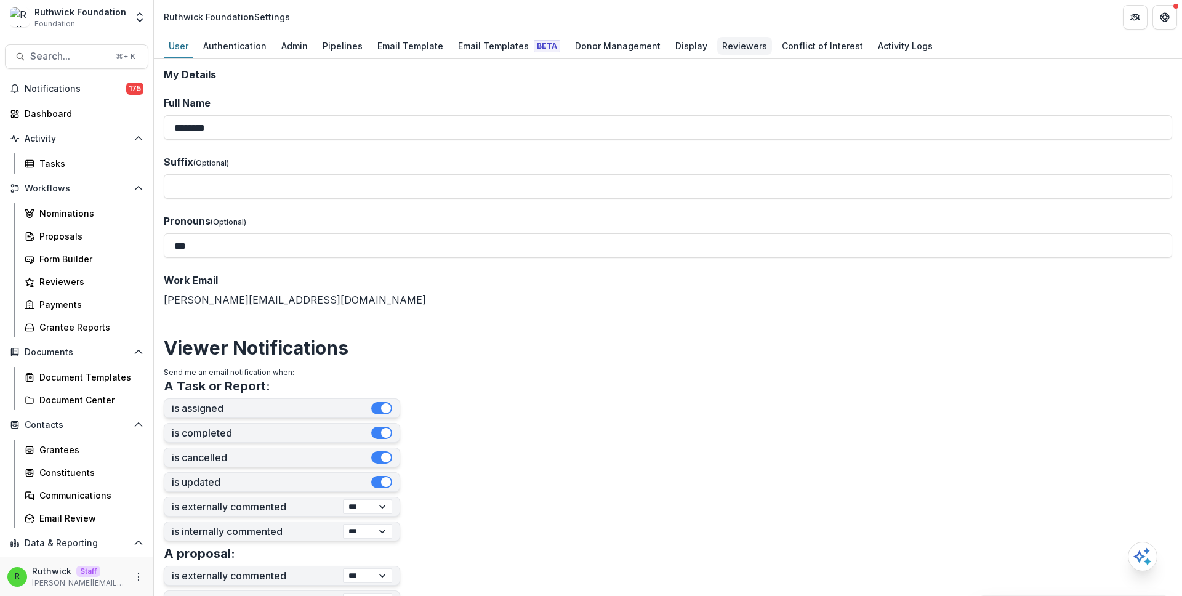
click at [732, 48] on div "Reviewers" at bounding box center [744, 46] width 55 height 18
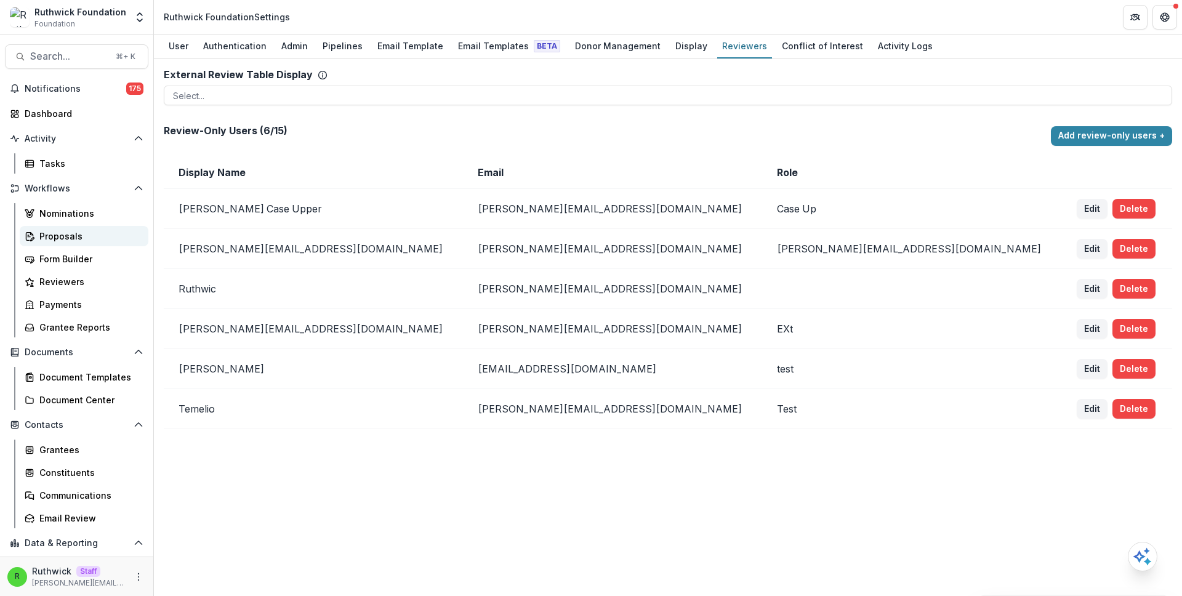
click at [110, 233] on div "Proposals" at bounding box center [88, 236] width 99 height 13
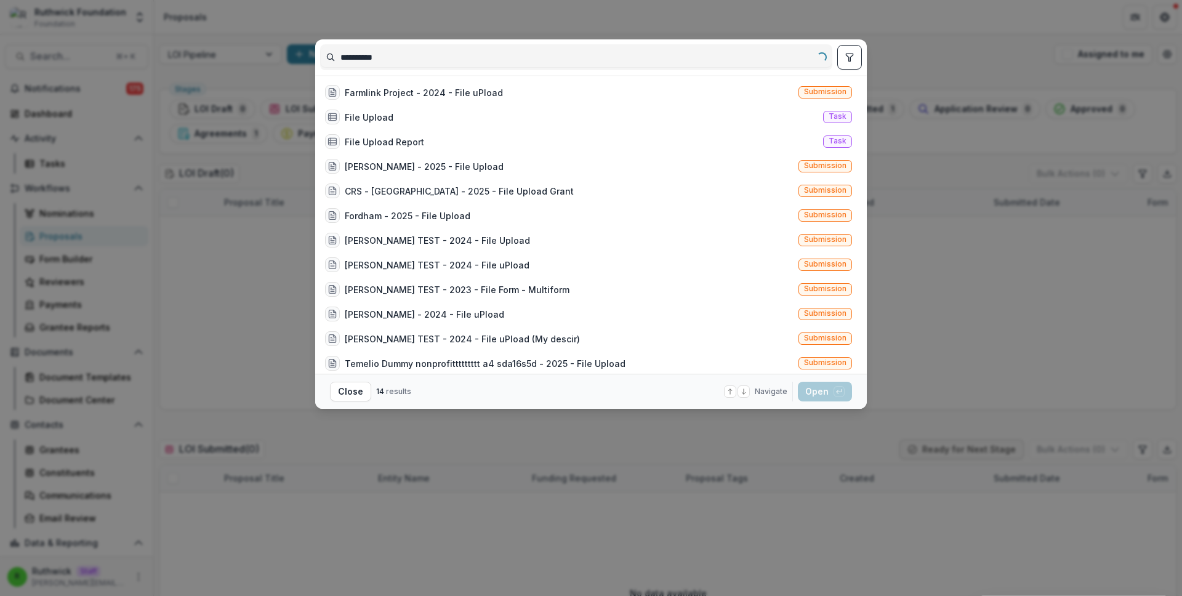
type input "**********"
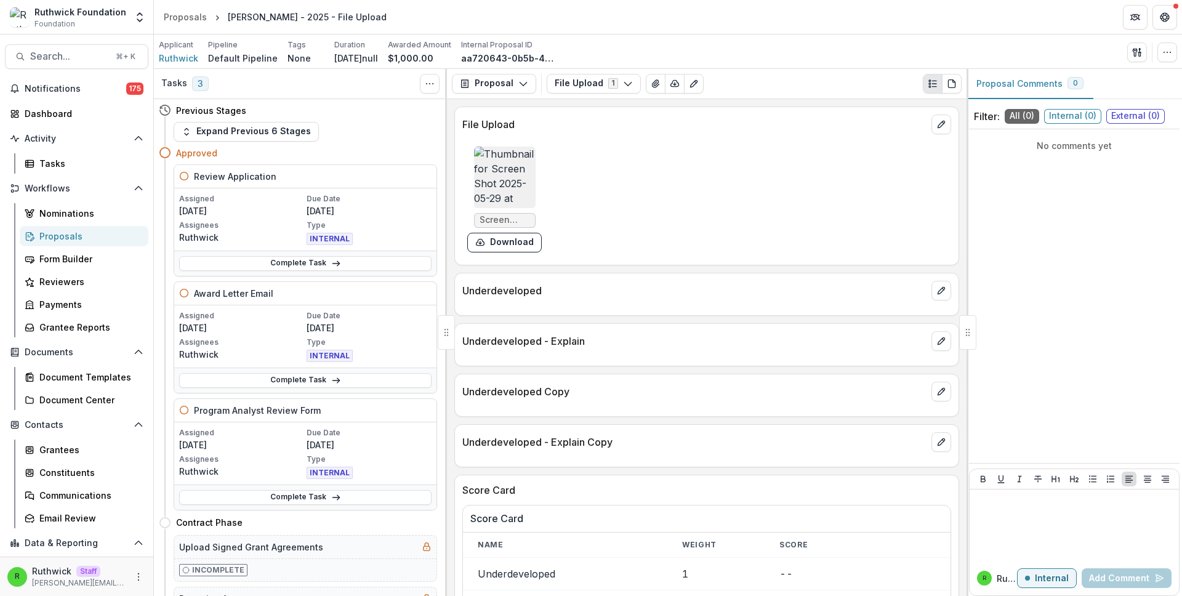
click at [318, 16] on div "[PERSON_NAME] - 2025 - File Upload" at bounding box center [307, 16] width 159 height 13
click at [318, 16] on div "Ruthwick - 2025 - File Upload" at bounding box center [307, 16] width 159 height 13
copy header "Ruthwick - 2025 - File Upload"
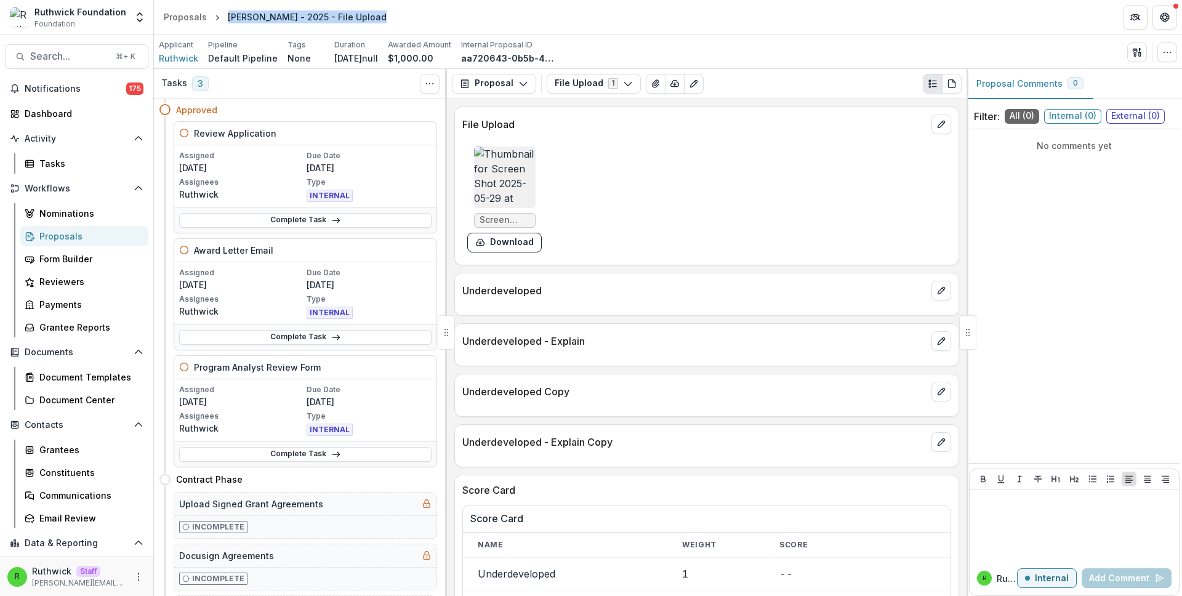
scroll to position [11, 0]
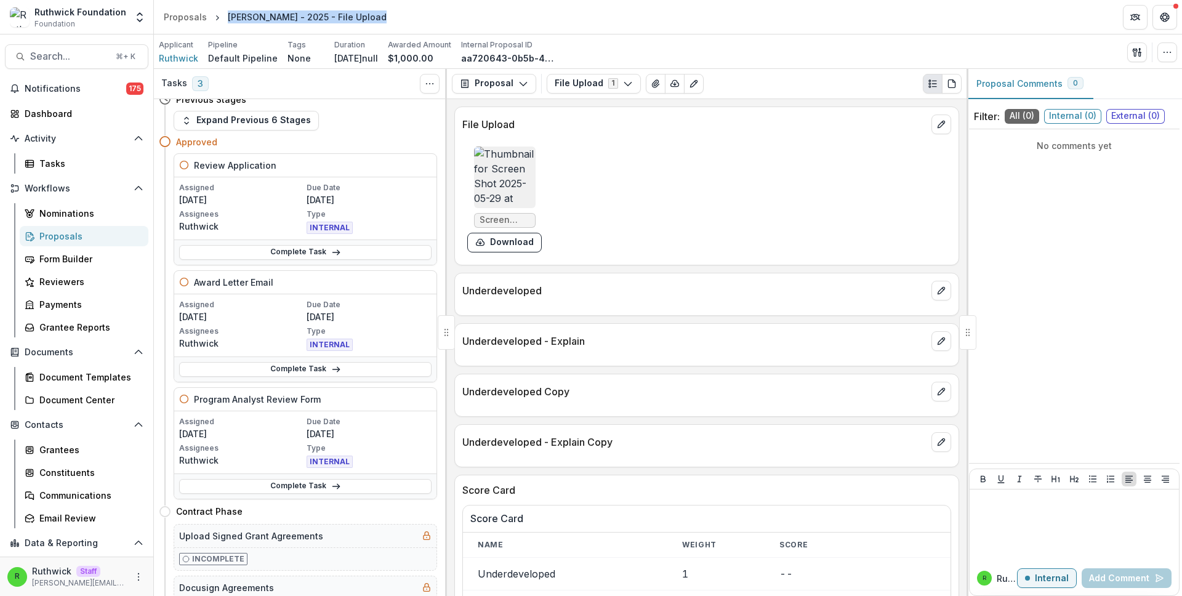
click at [98, 234] on div "Proposals" at bounding box center [88, 236] width 99 height 13
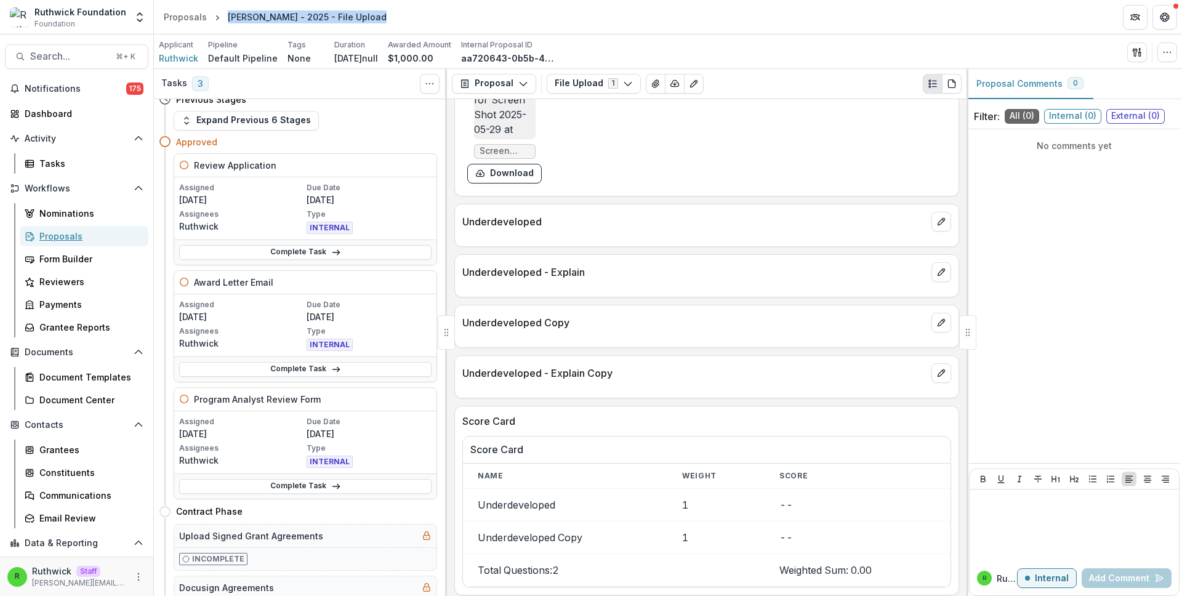
scroll to position [65, 0]
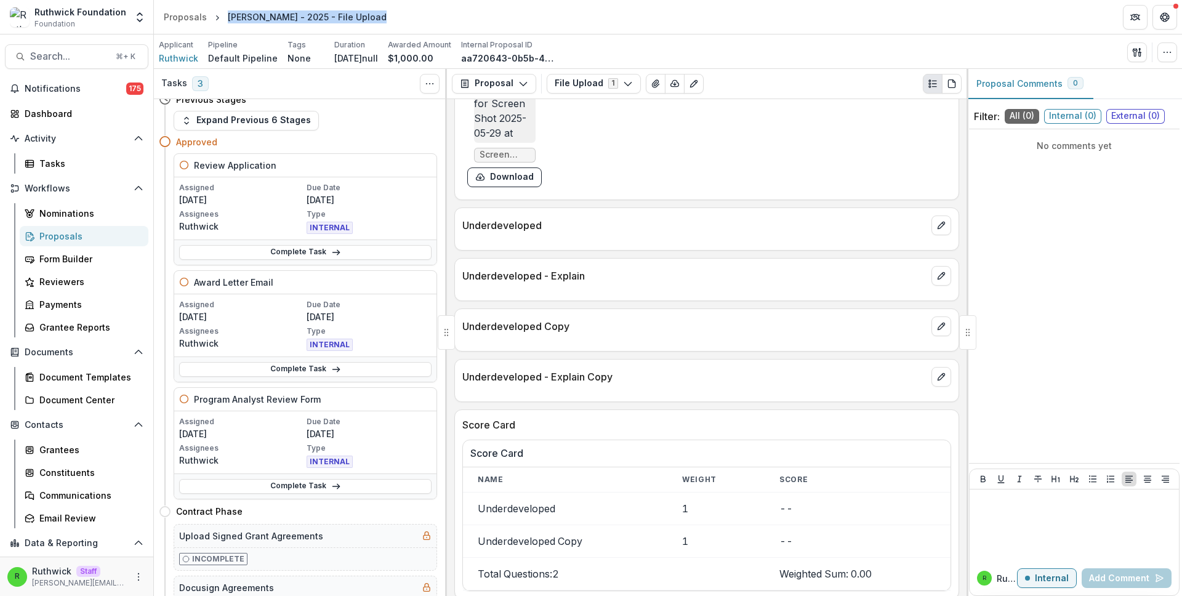
click at [502, 123] on img at bounding box center [505, 112] width 62 height 62
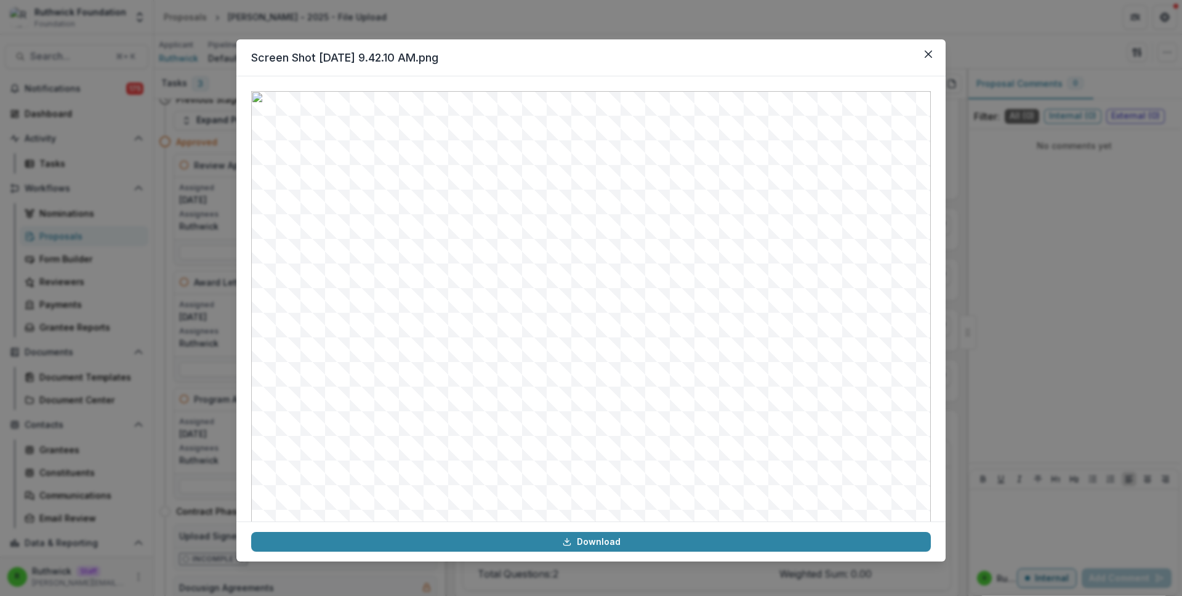
click at [1035, 177] on div "Screen Shot 2025-05-29 at 9.42.10 AM.png Download" at bounding box center [591, 298] width 1182 height 596
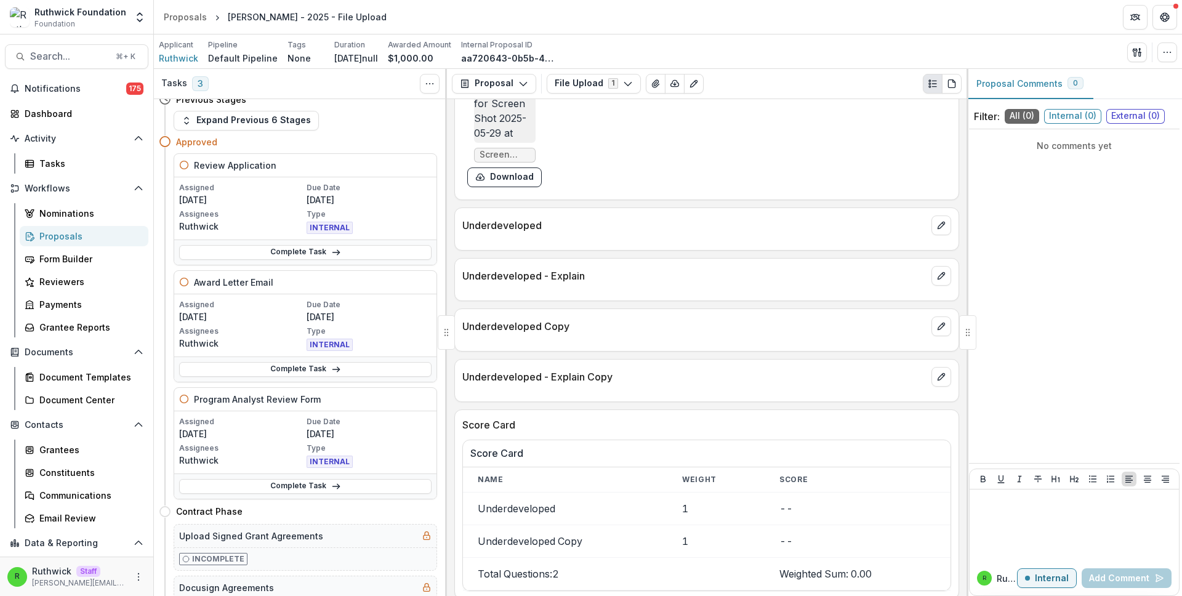
click at [742, 94] on div "Proposal Proposal Payments Reports Grant Agreements Board Summaries Bank Detail…" at bounding box center [707, 84] width 520 height 30
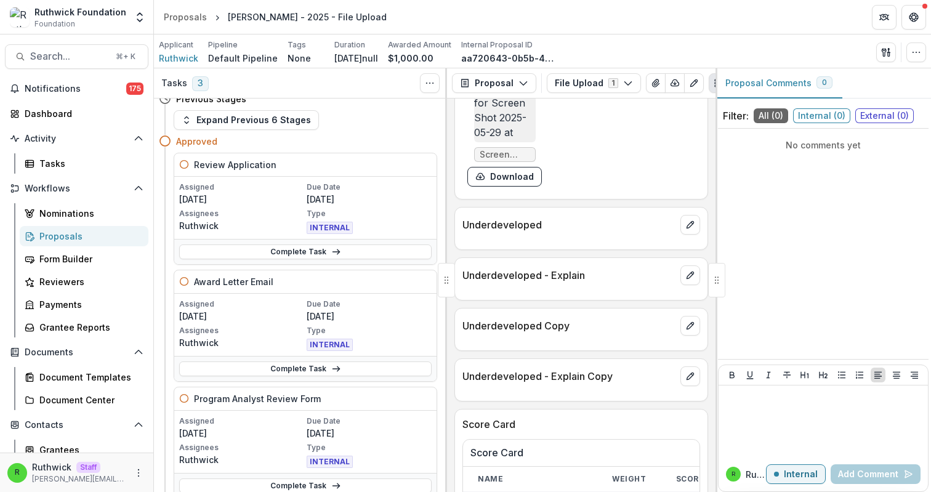
click at [639, 53] on div "Applicant Ruthwick Pipeline Default Pipeline Tags None All tags Duration Apr 15…" at bounding box center [542, 51] width 767 height 25
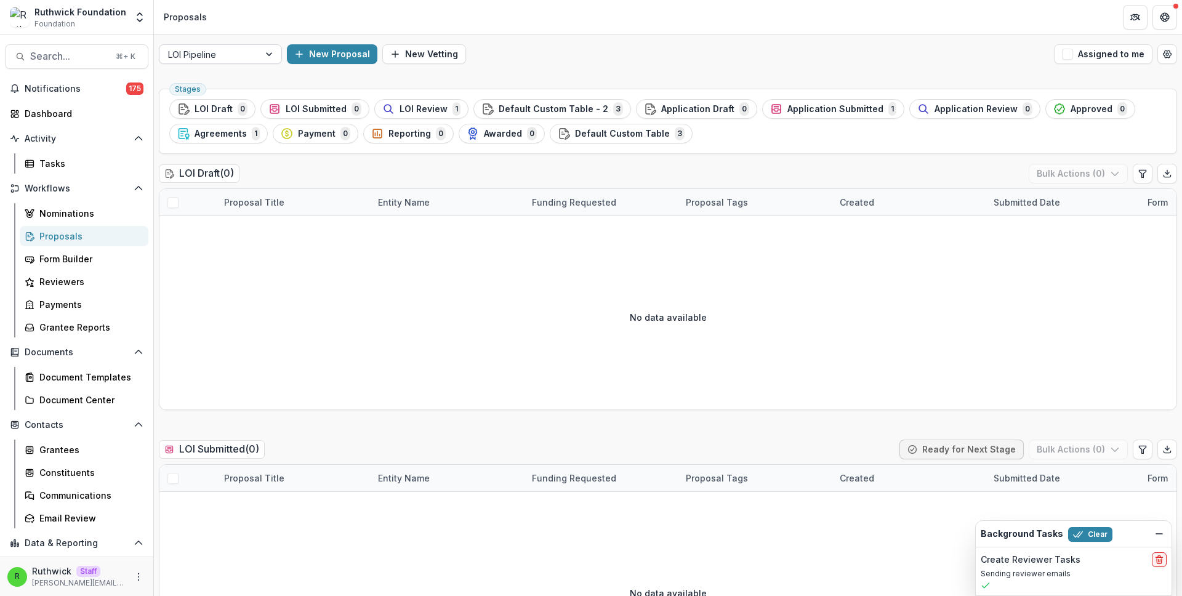
click at [214, 57] on div at bounding box center [209, 54] width 82 height 15
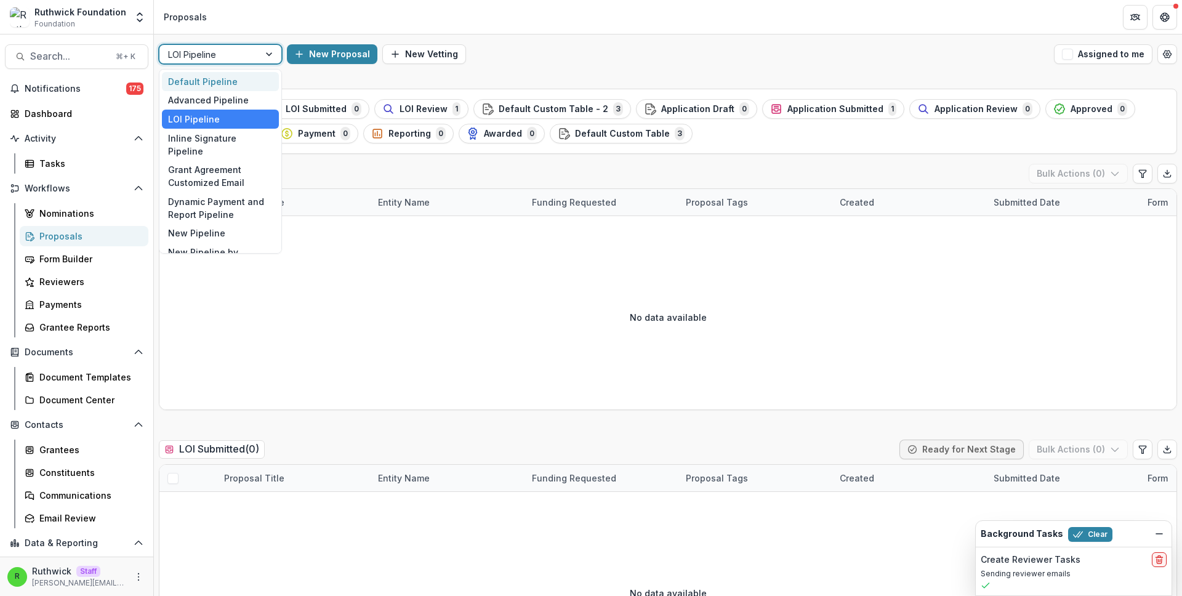
click at [227, 83] on div "Default Pipeline" at bounding box center [220, 81] width 117 height 19
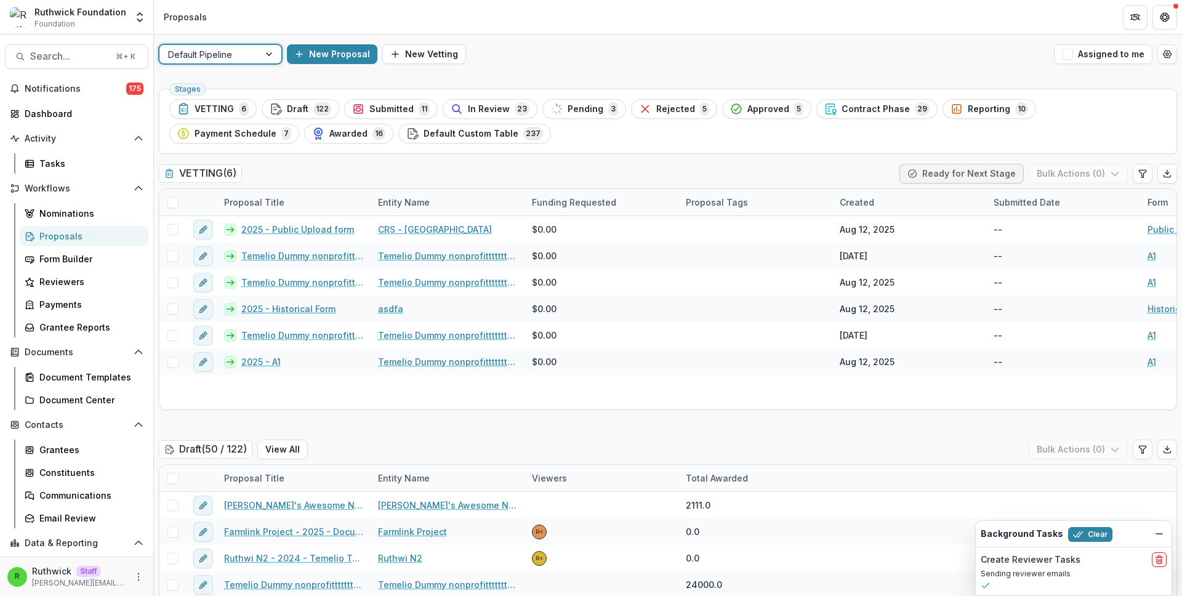
click at [707, 108] on ul "Stages VETTING 6 Draft 122 Submitted 11 In Review 23 Pending 3 Rejected 5 Appro…" at bounding box center [667, 121] width 997 height 44
click at [747, 107] on span "Approved" at bounding box center [768, 109] width 42 height 10
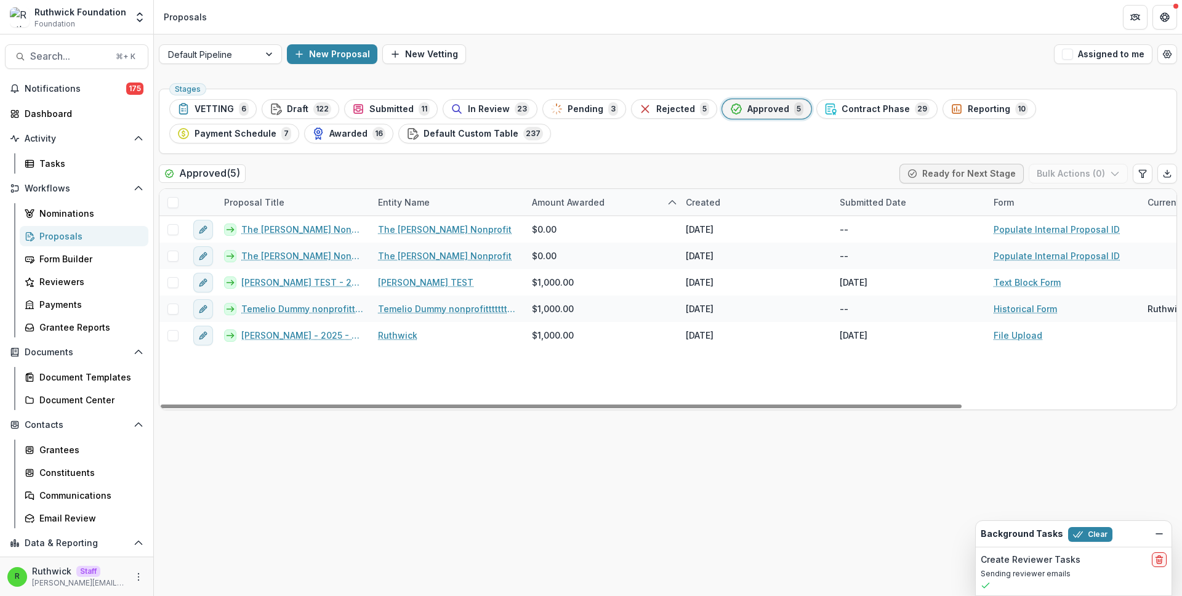
click at [325, 204] on div "Proposal Title" at bounding box center [294, 202] width 154 height 26
click at [332, 232] on input at bounding box center [293, 230] width 148 height 20
paste input "**********"
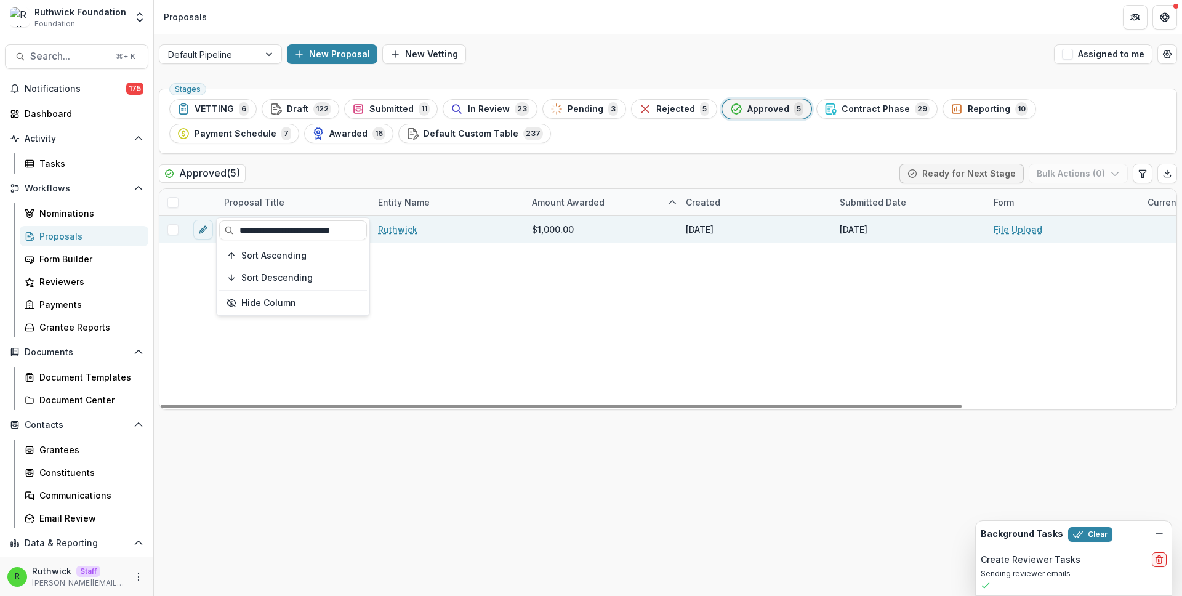
type input "**********"
click at [168, 226] on span at bounding box center [172, 229] width 11 height 11
click at [1070, 183] on button "Bulk Actions ( 1 )" at bounding box center [1079, 174] width 97 height 20
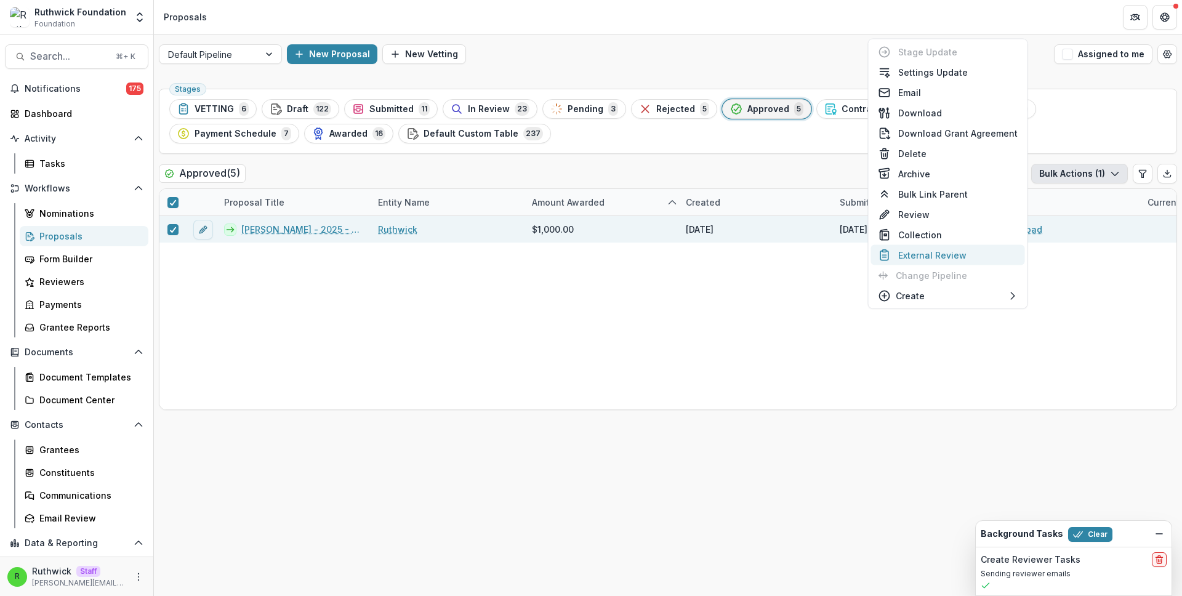
click at [942, 260] on button "External Review" at bounding box center [948, 255] width 154 height 20
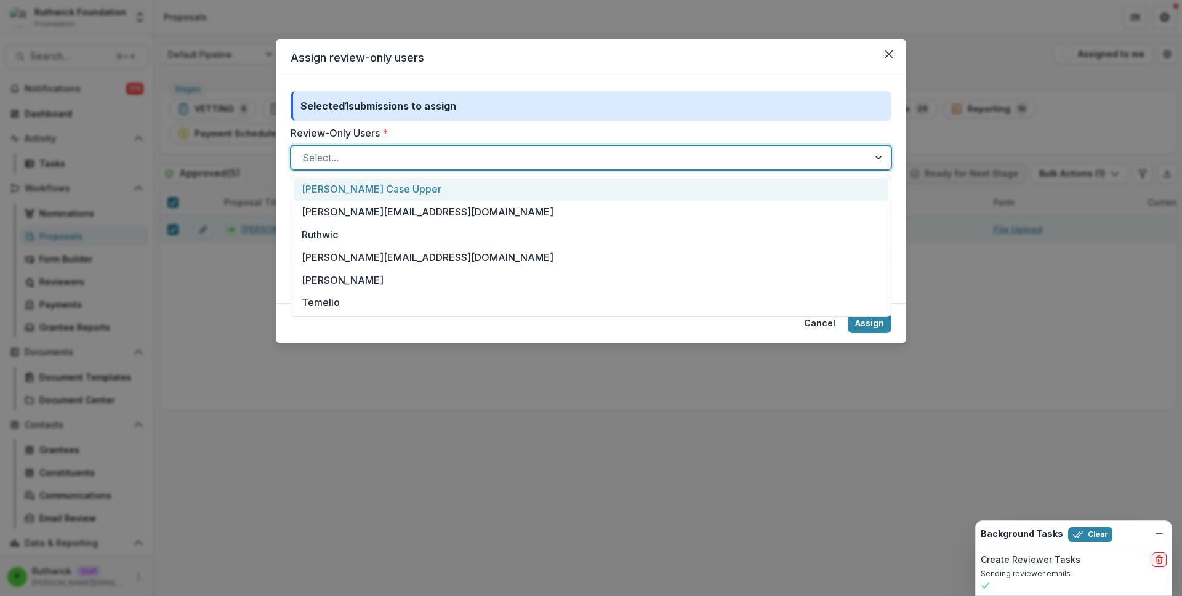
click at [495, 160] on div at bounding box center [579, 157] width 555 height 17
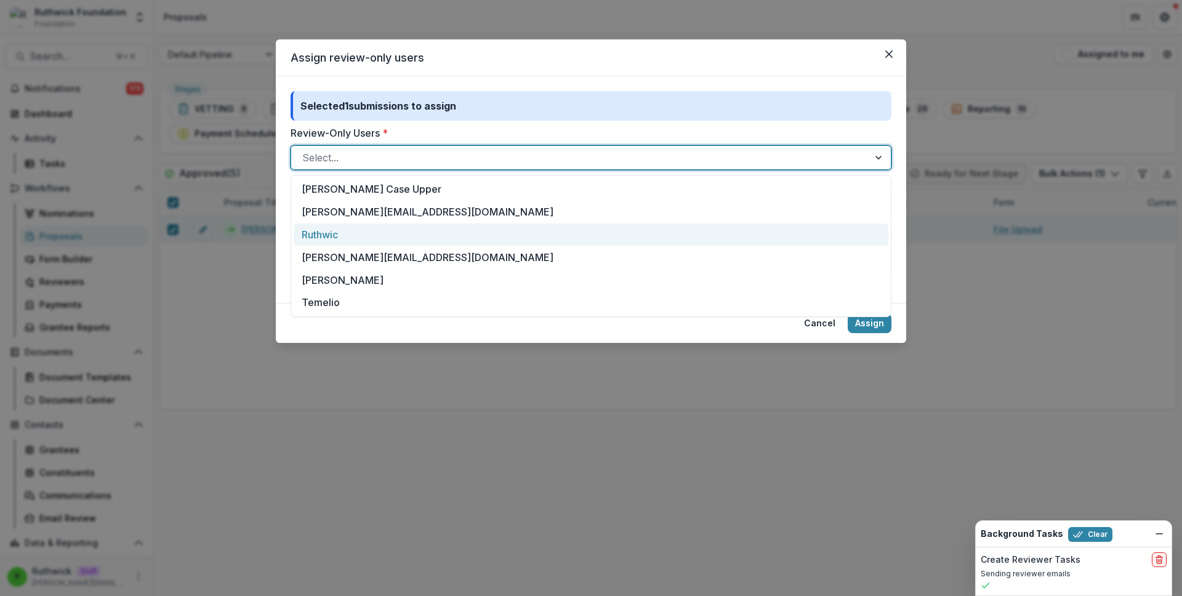
click at [520, 230] on div "Ruthwic" at bounding box center [591, 234] width 595 height 23
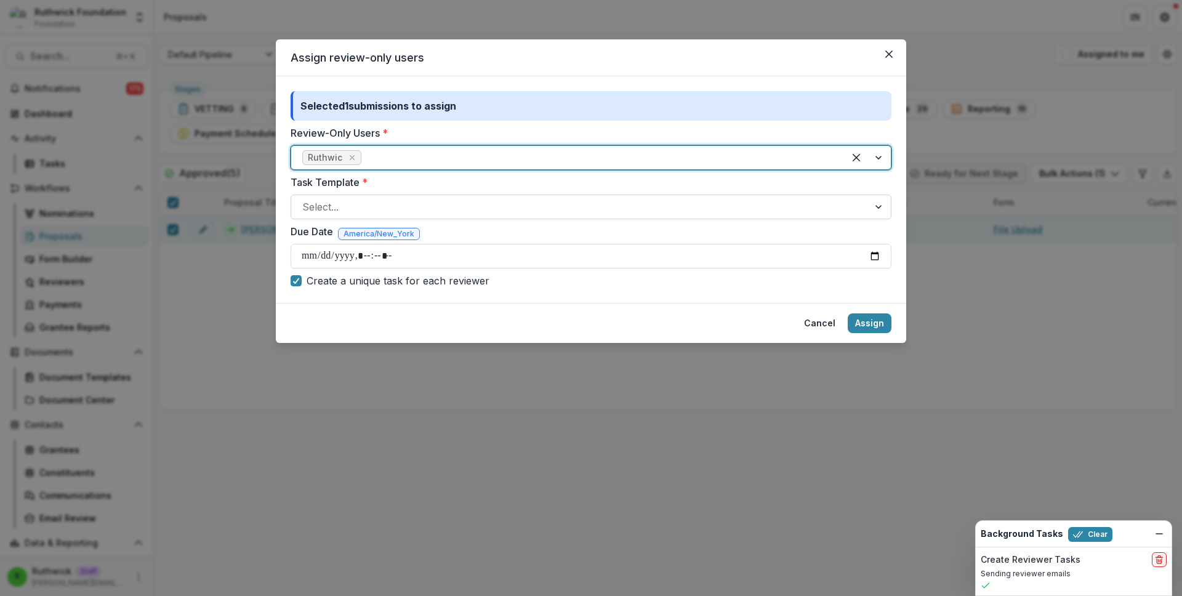
click at [480, 209] on div at bounding box center [579, 206] width 555 height 17
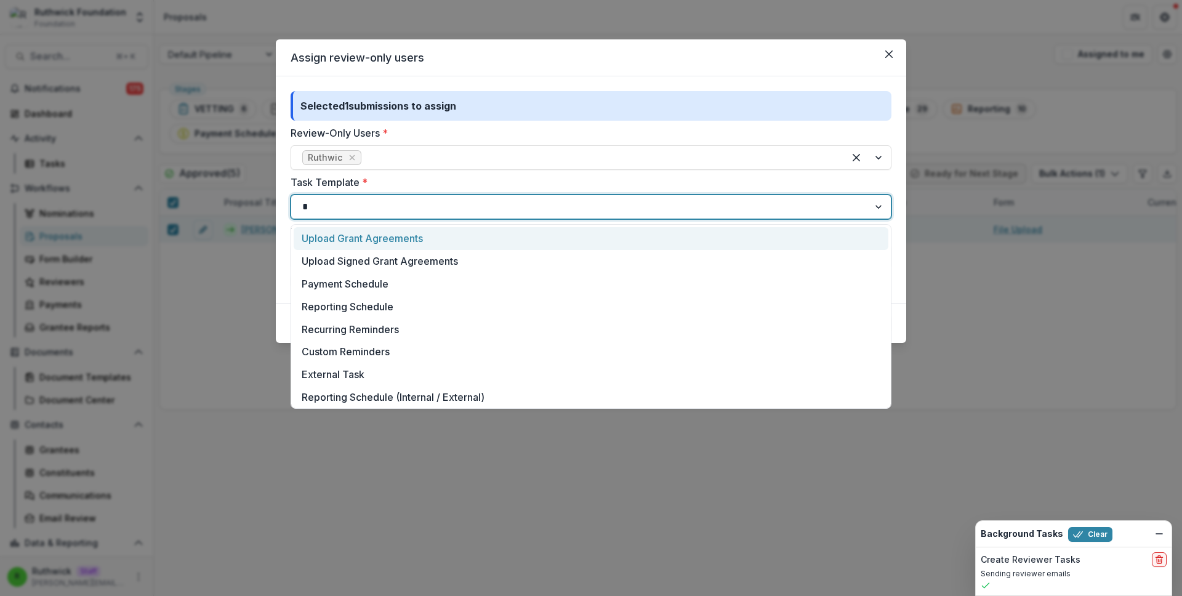
type input "**"
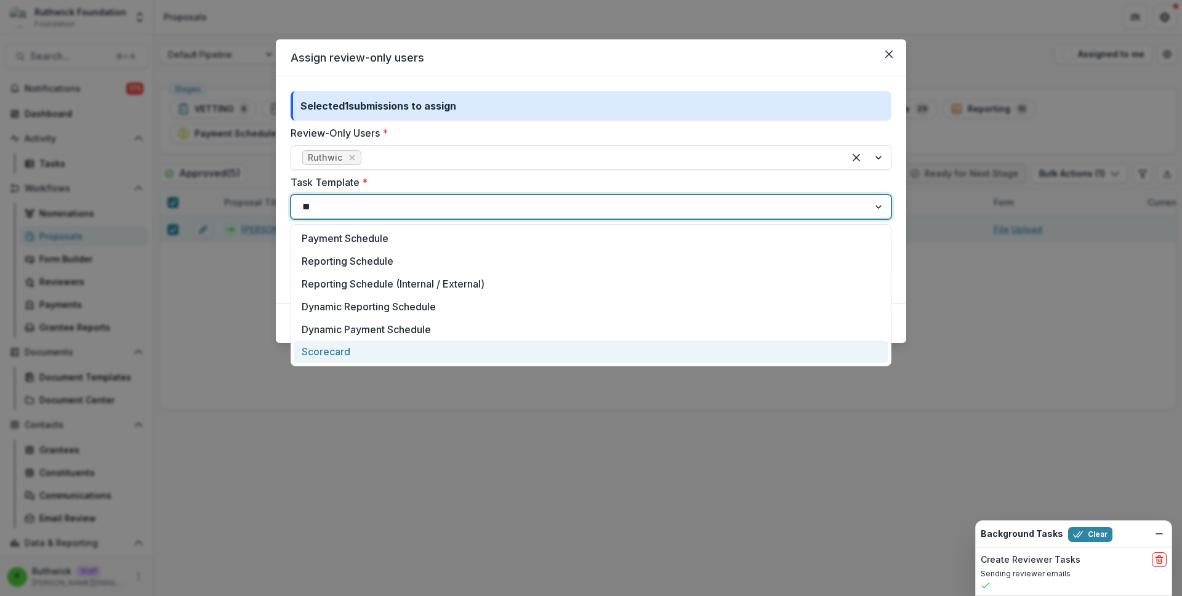
click at [454, 355] on div "Scorecard" at bounding box center [591, 351] width 595 height 23
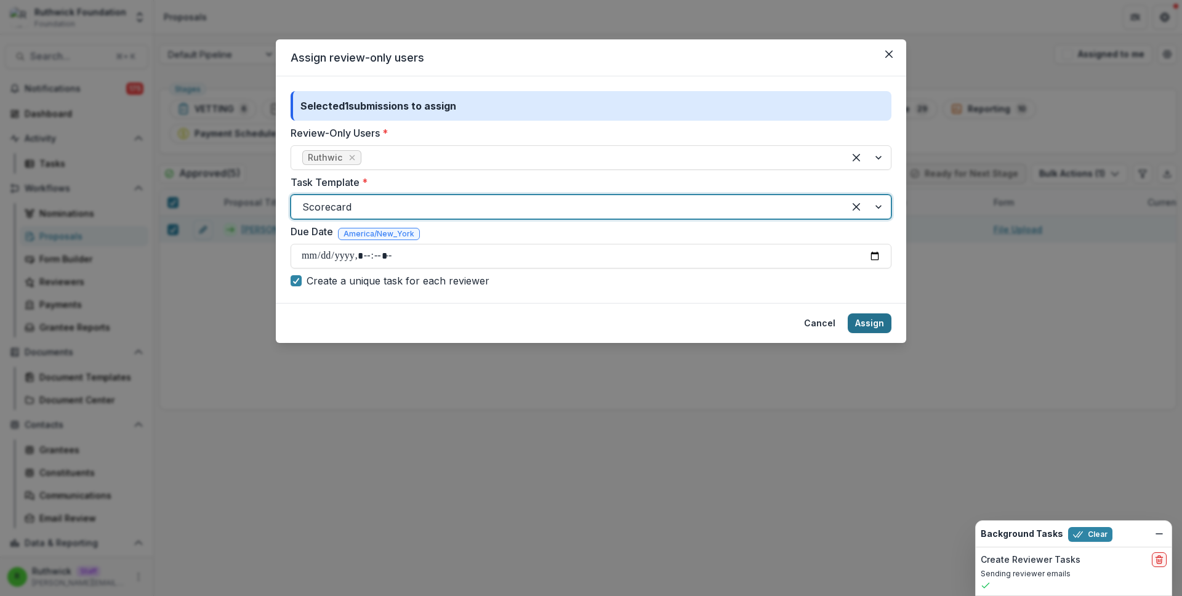
click at [867, 324] on button "Assign" at bounding box center [870, 323] width 44 height 20
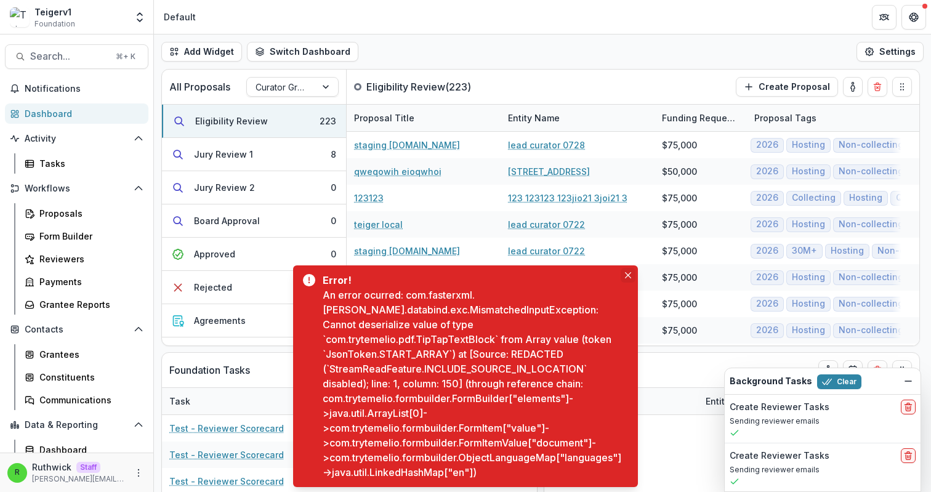
click at [622, 275] on button "Close" at bounding box center [628, 275] width 15 height 15
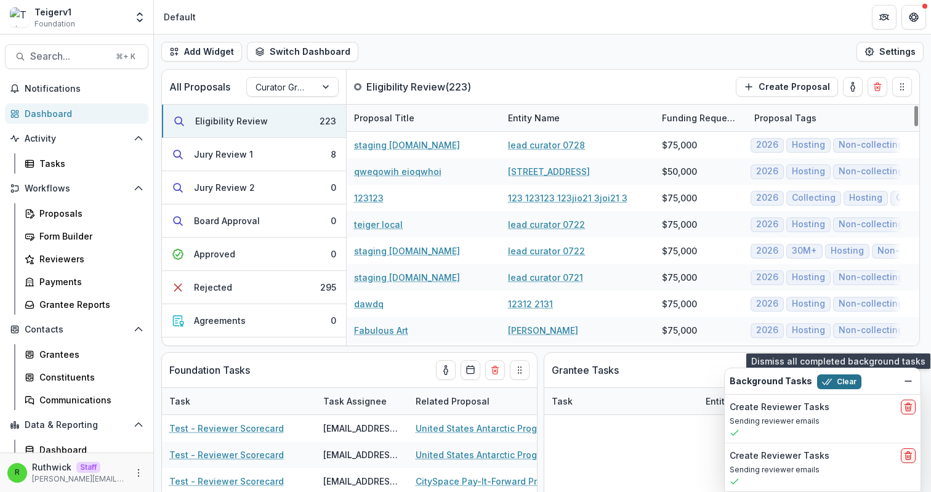
click at [836, 384] on button "Clear" at bounding box center [839, 381] width 44 height 15
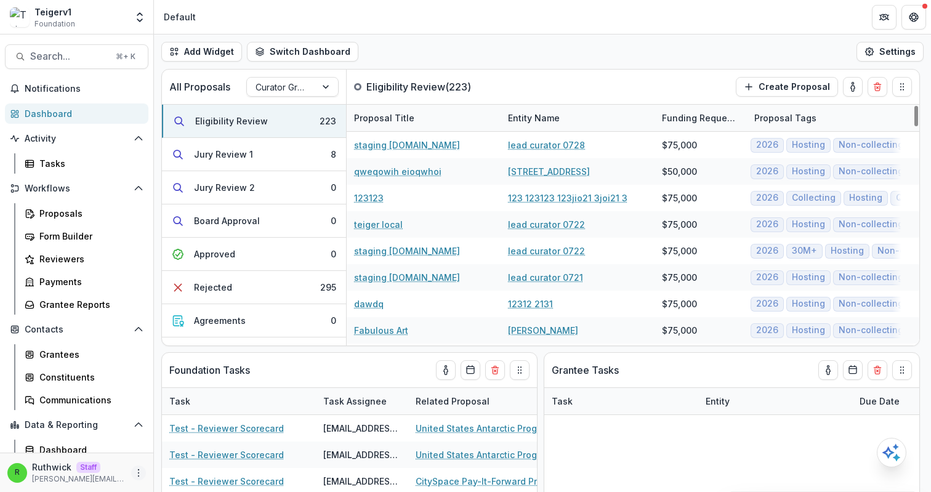
click at [139, 475] on circle "More" at bounding box center [139, 475] width 1 height 1
click at [188, 449] on link "User Settings" at bounding box center [216, 447] width 132 height 20
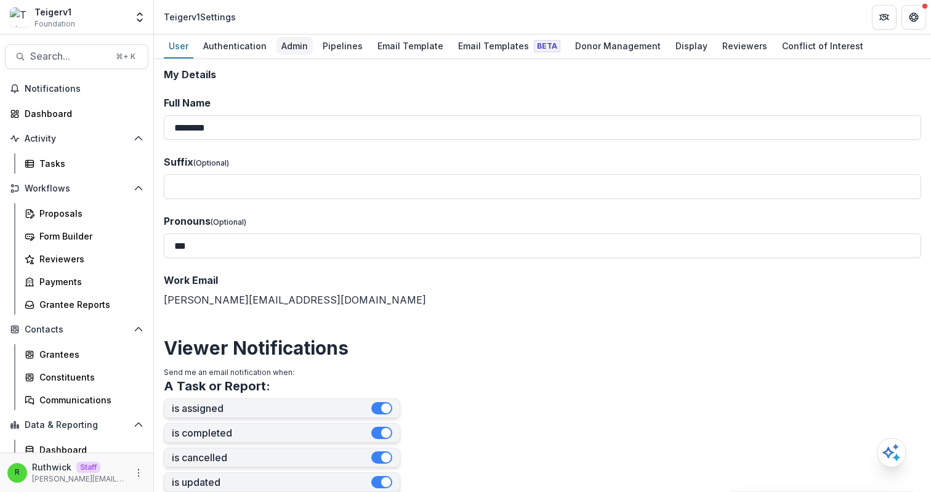
click at [288, 44] on div "Admin" at bounding box center [294, 46] width 36 height 18
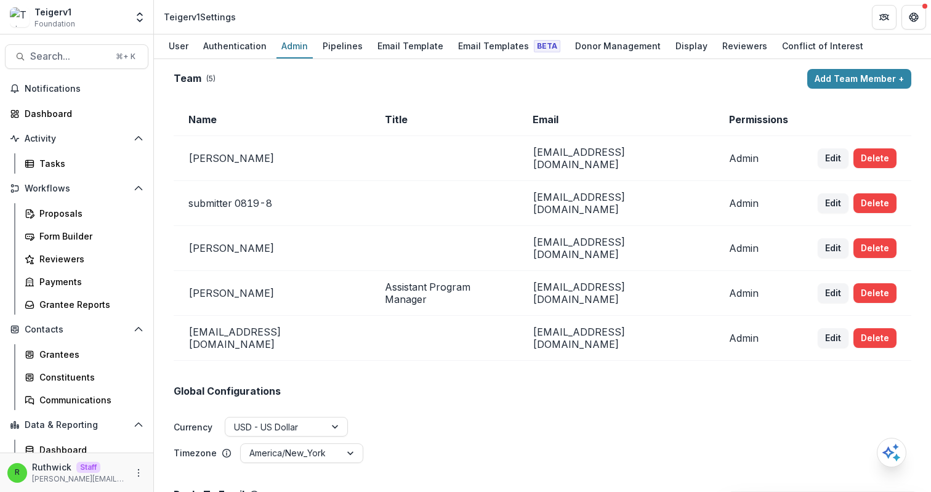
click at [424, 140] on td at bounding box center [444, 158] width 148 height 45
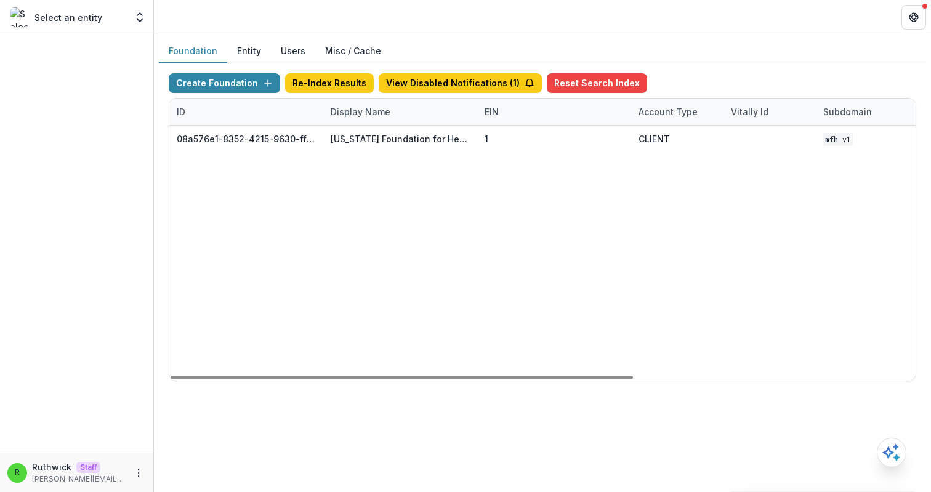
scroll to position [0, 454]
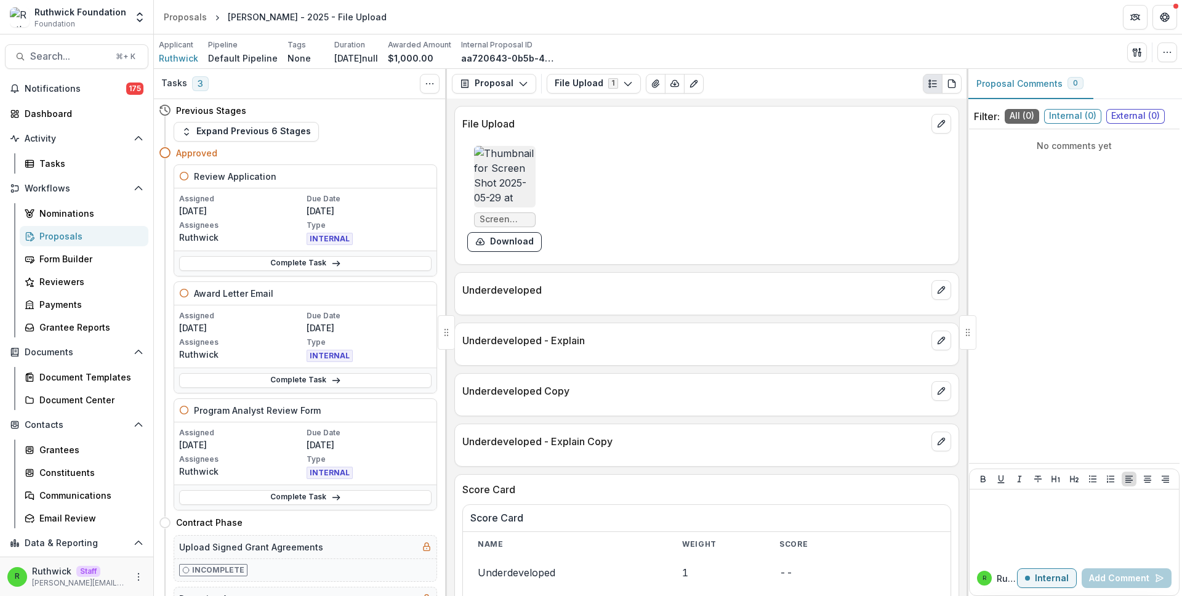
scroll to position [65, 0]
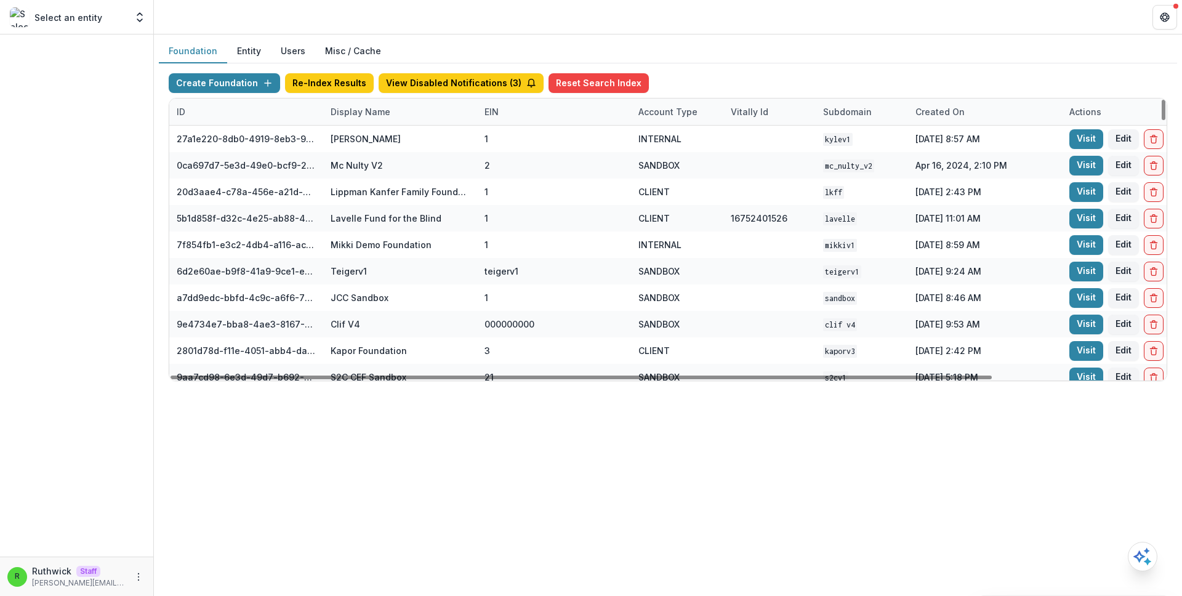
click at [368, 113] on div "Display Name" at bounding box center [360, 111] width 74 height 13
click at [379, 142] on input at bounding box center [400, 140] width 148 height 20
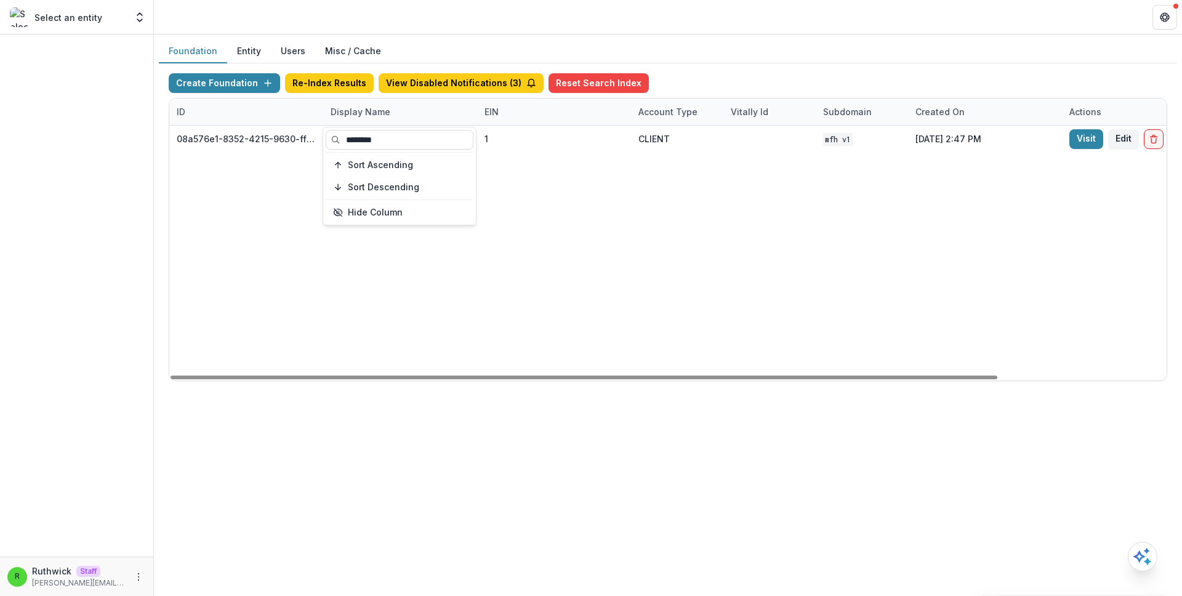
type input "********"
click at [765, 199] on div "08a576e1-8352-4215-9630-ff0d35d85970 Missouri Foundation for Health 1 CLIENT MF…" at bounding box center [769, 253] width 1201 height 255
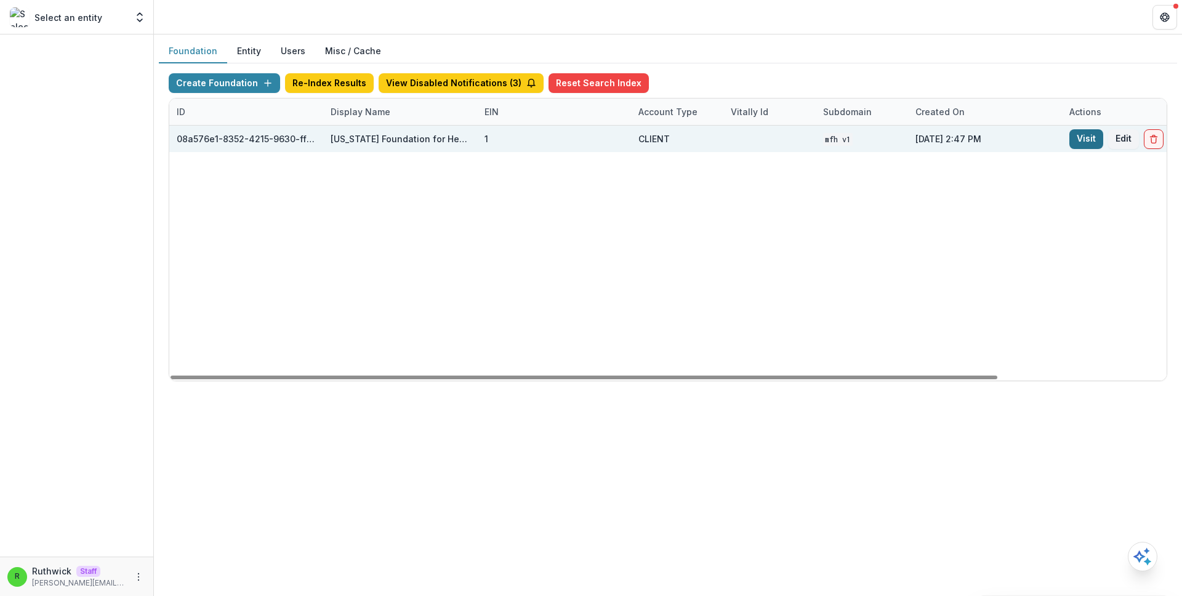
click at [1079, 139] on link "Visit" at bounding box center [1086, 139] width 34 height 20
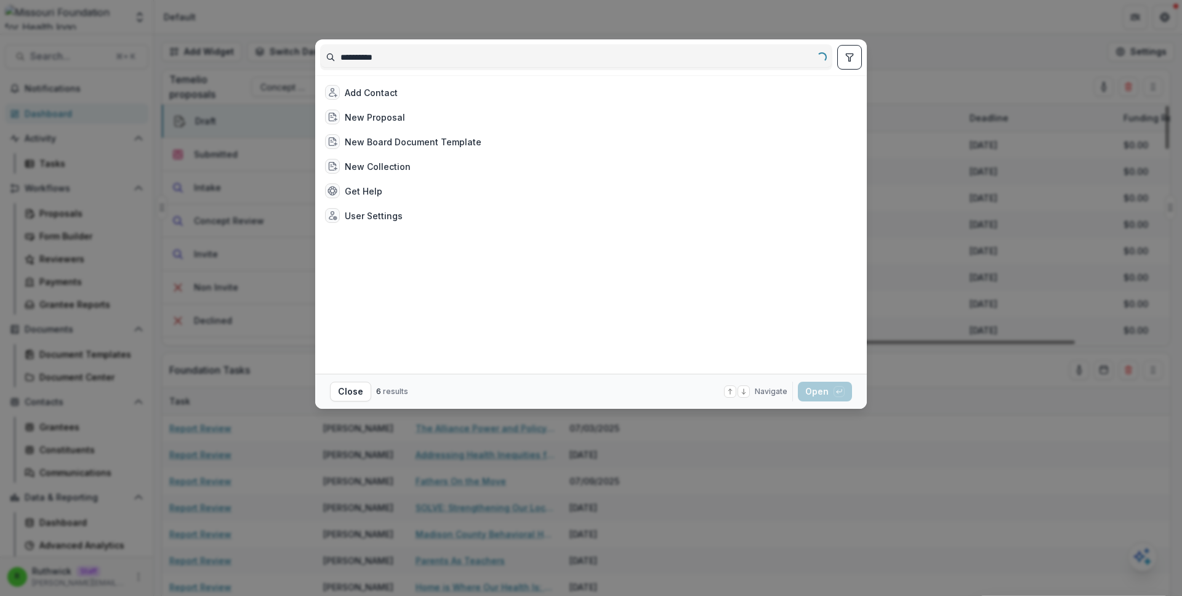
type input "**********"
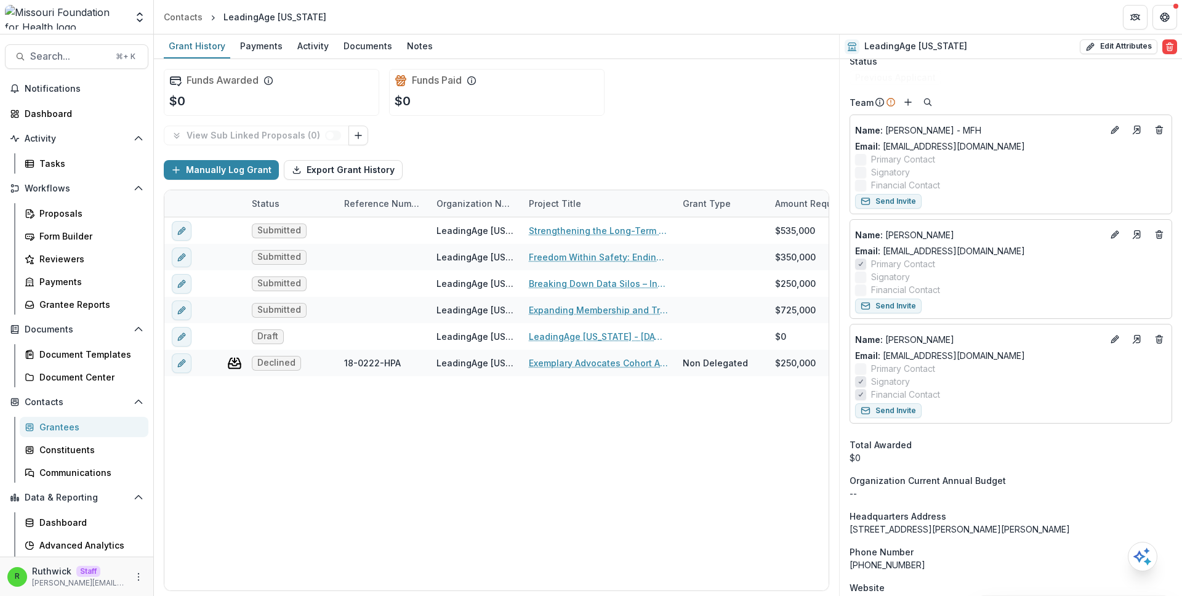
scroll to position [505, 0]
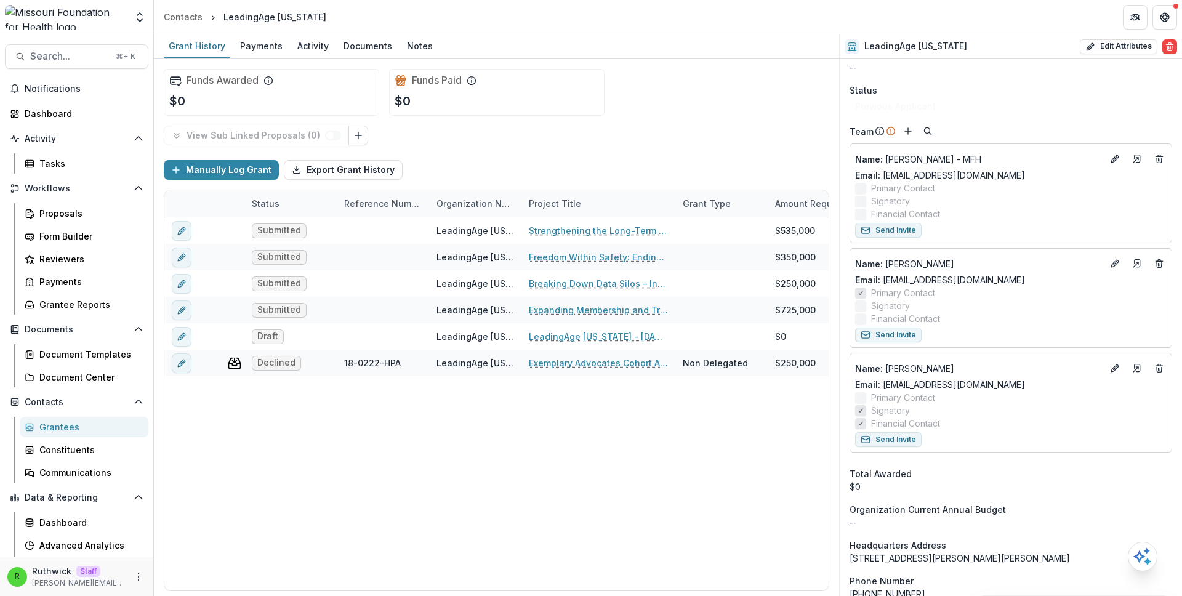
click at [582, 107] on div "Funds Paid $0" at bounding box center [496, 92] width 215 height 47
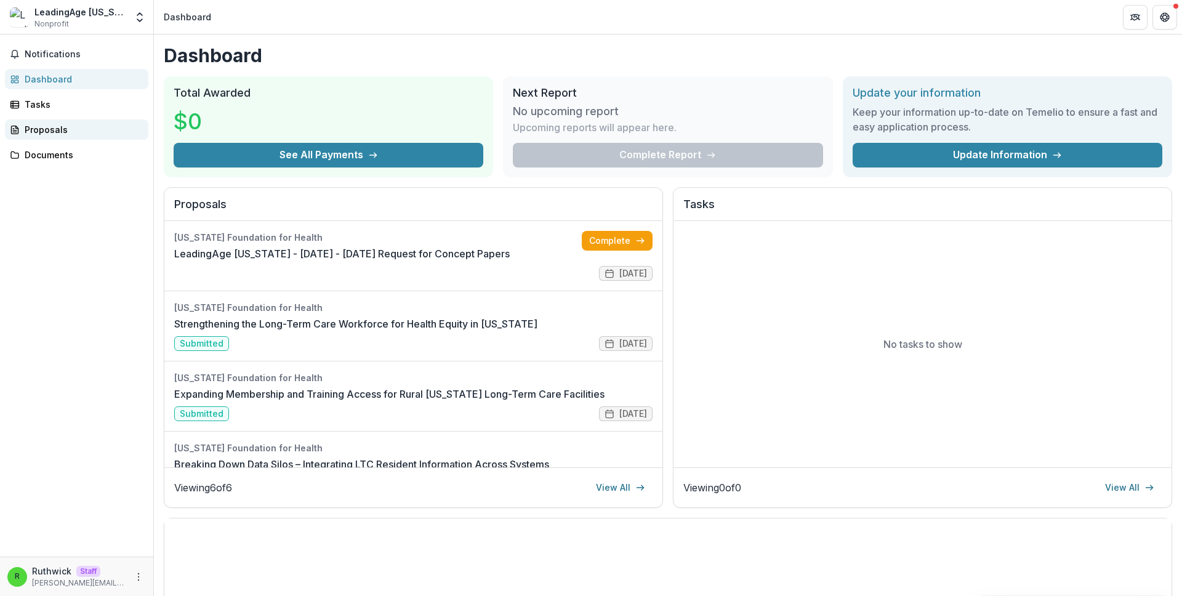
click at [115, 131] on div "Proposals" at bounding box center [82, 129] width 114 height 13
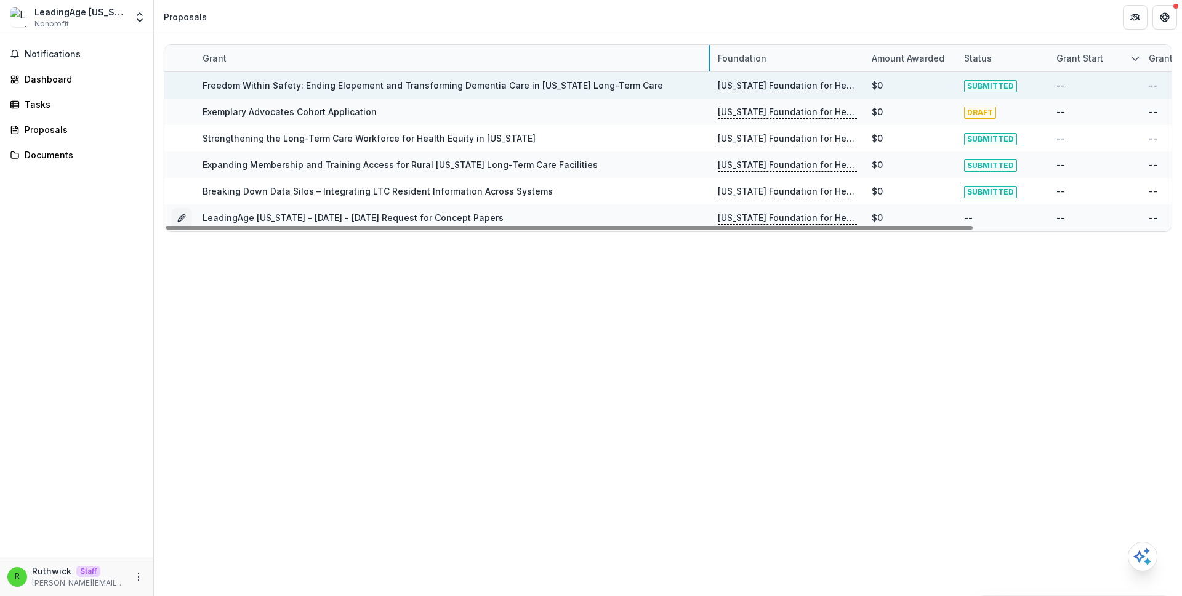
drag, startPoint x: 348, startPoint y: 62, endPoint x: 709, endPoint y: 74, distance: 361.6
click at [135, 580] on icon "More" at bounding box center [139, 577] width 10 height 10
click at [214, 549] on link "Settings" at bounding box center [220, 551] width 132 height 20
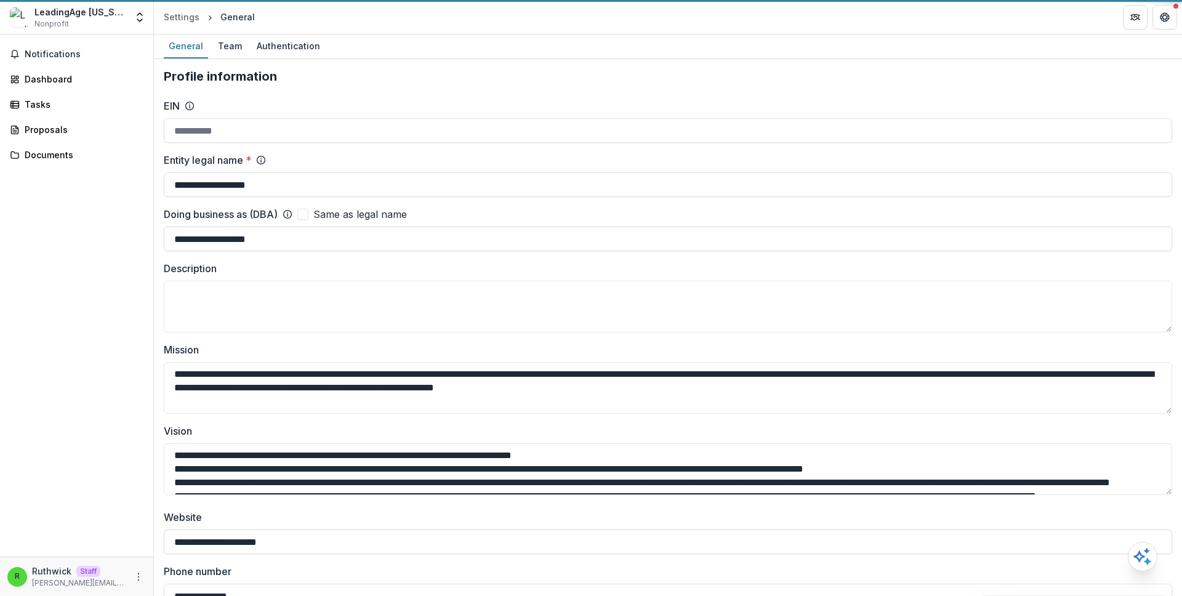
type input "**********"
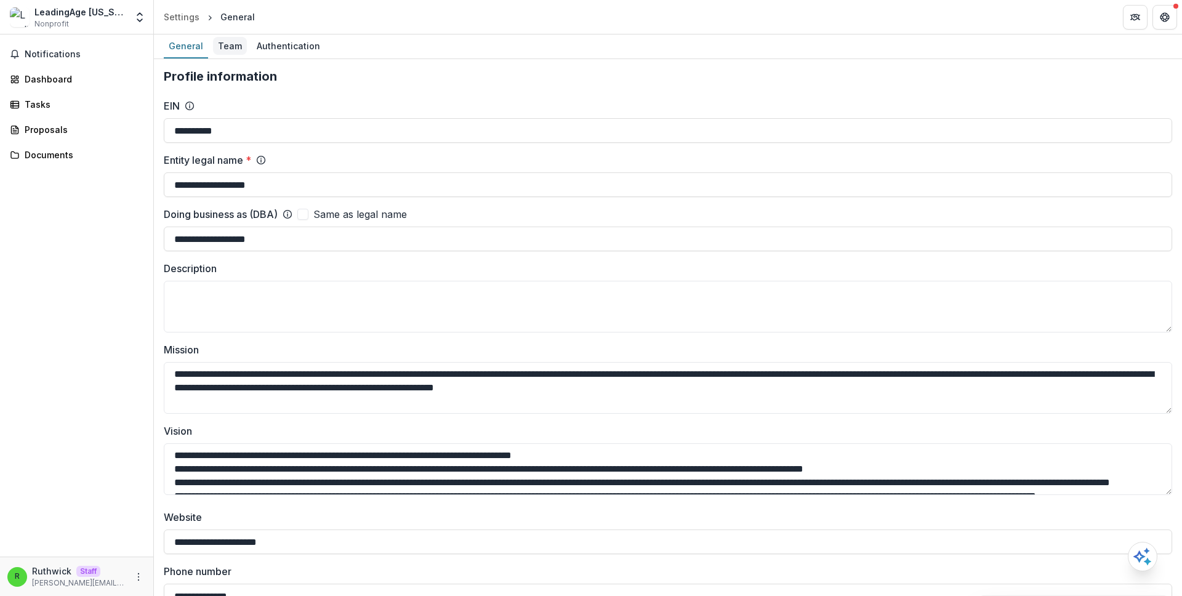
click at [233, 44] on div "Team" at bounding box center [230, 46] width 34 height 18
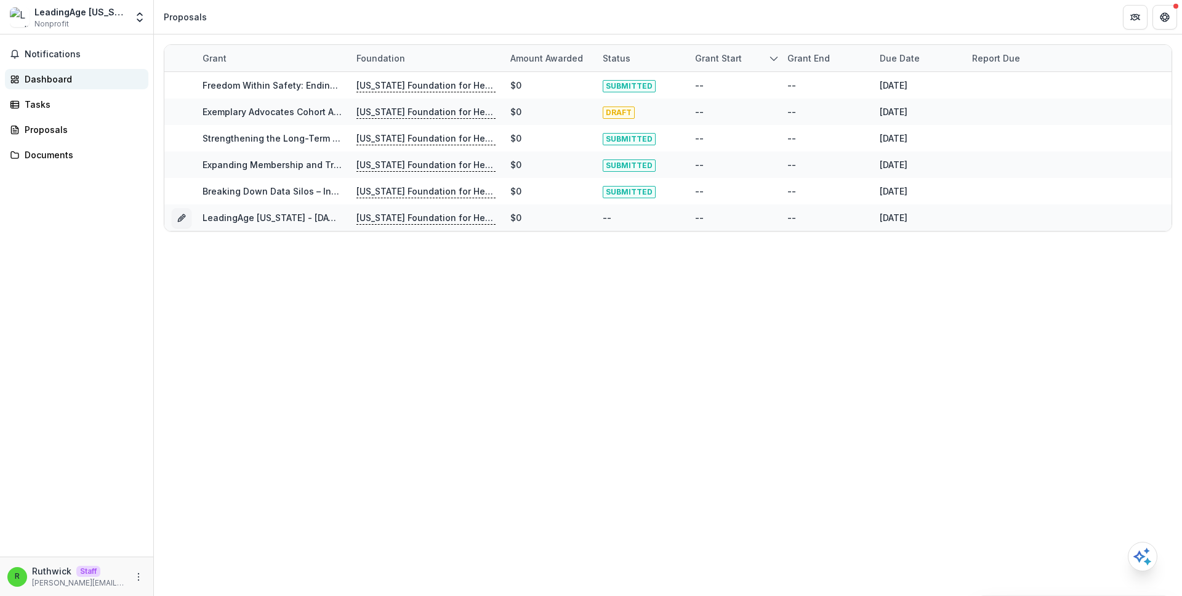
click at [94, 80] on div "Dashboard" at bounding box center [82, 79] width 114 height 13
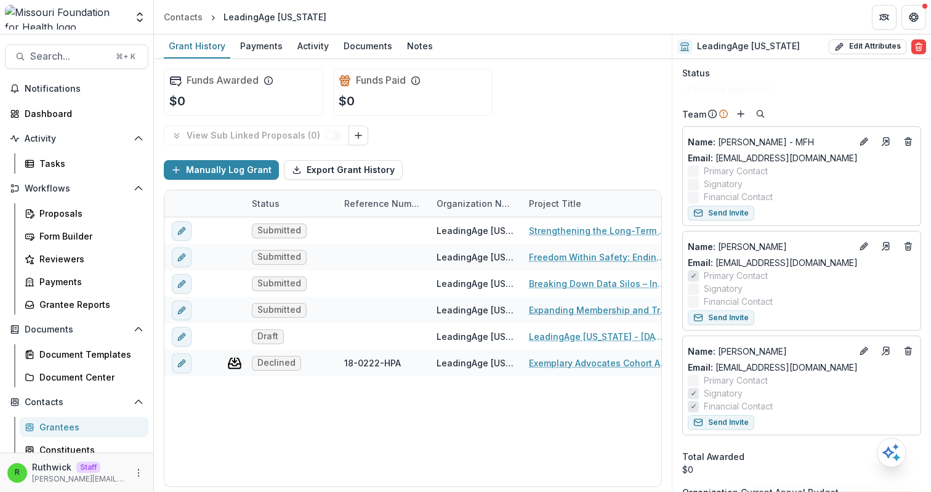
scroll to position [529, 0]
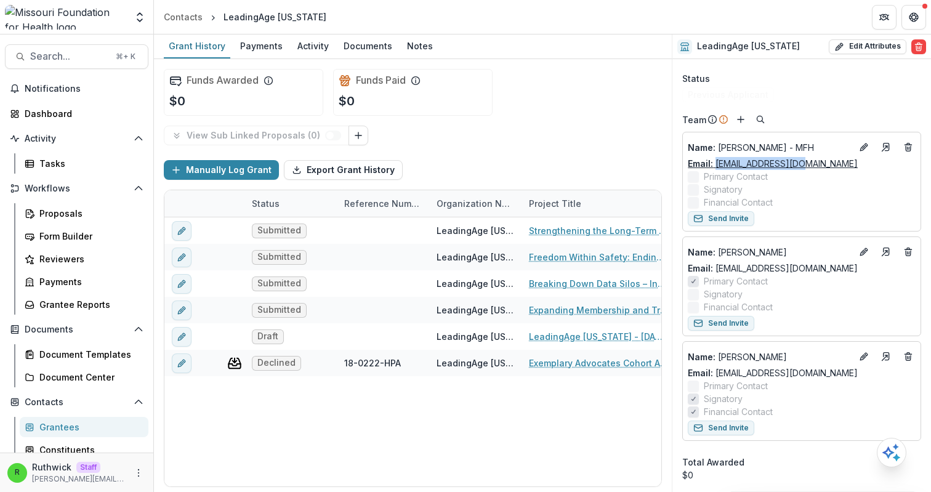
drag, startPoint x: 816, startPoint y: 153, endPoint x: 717, endPoint y: 155, distance: 99.1
click at [717, 157] on div "Email: [EMAIL_ADDRESS][DOMAIN_NAME]" at bounding box center [802, 163] width 228 height 13
copy link "[EMAIL_ADDRESS][DOMAIN_NAME]"
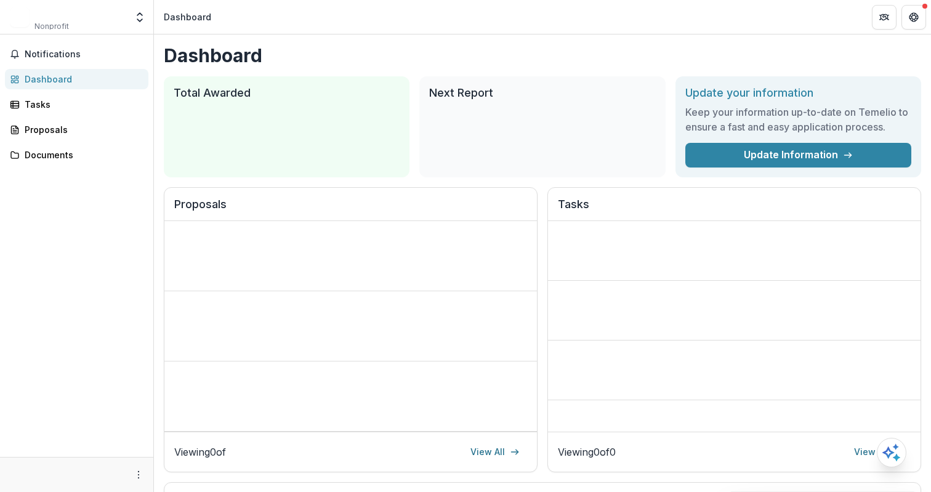
click at [135, 475] on icon "More" at bounding box center [139, 475] width 10 height 10
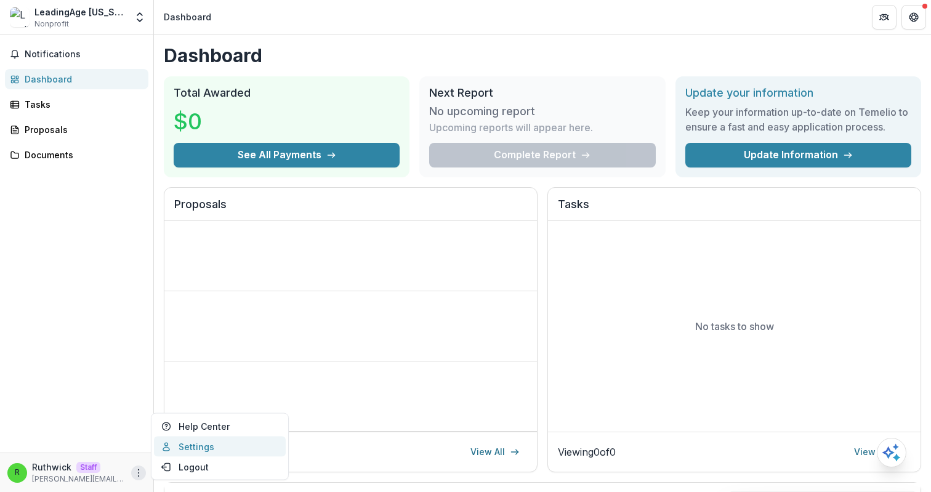
click at [204, 444] on link "Settings" at bounding box center [220, 447] width 132 height 20
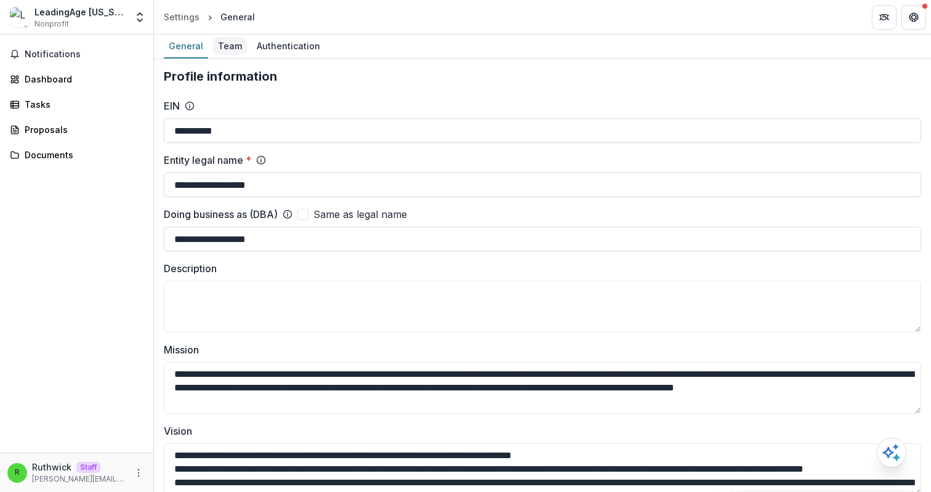
click at [227, 46] on div "Team" at bounding box center [230, 46] width 34 height 18
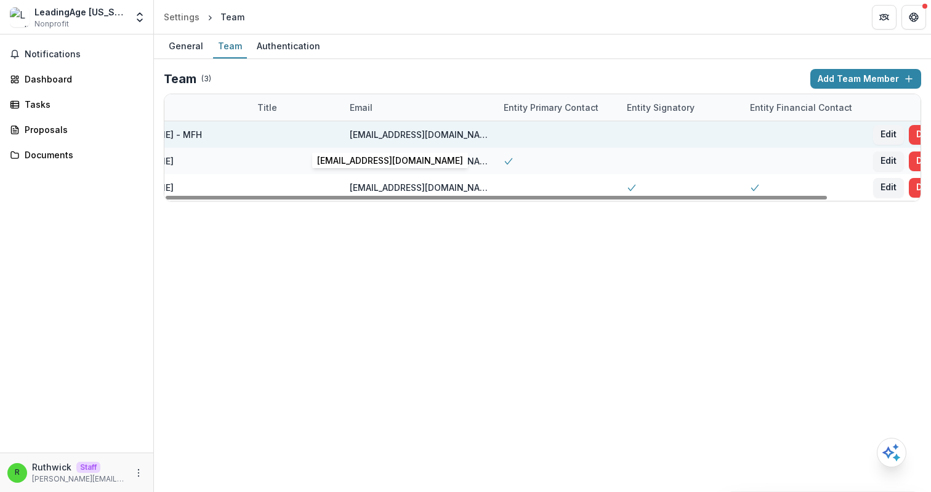
scroll to position [0, 106]
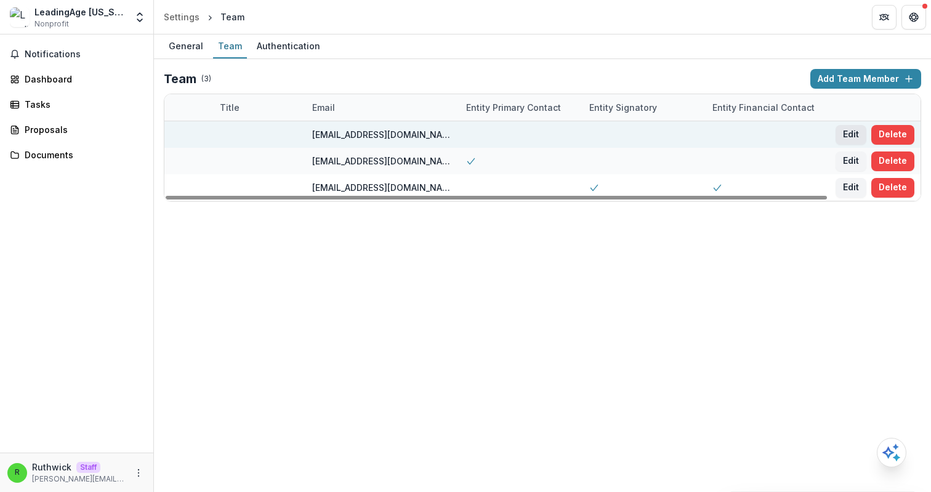
click at [841, 139] on button "Edit" at bounding box center [850, 135] width 31 height 20
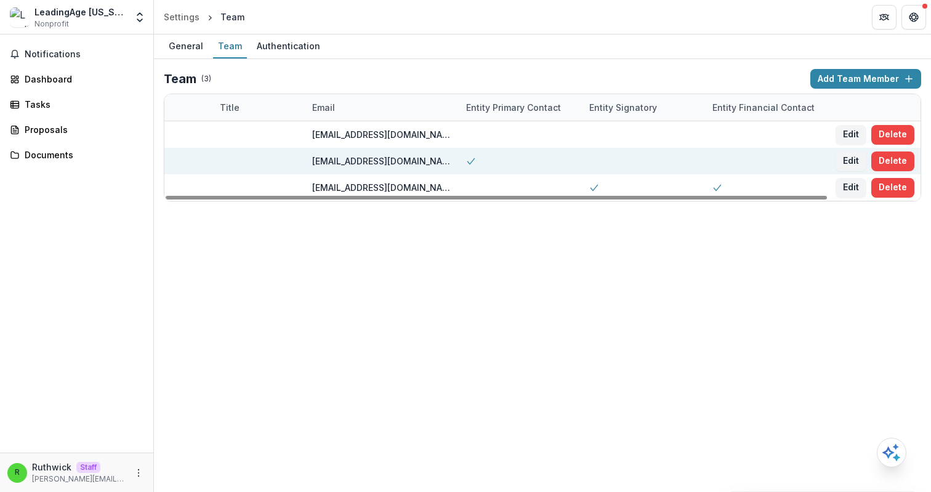
scroll to position [0, 0]
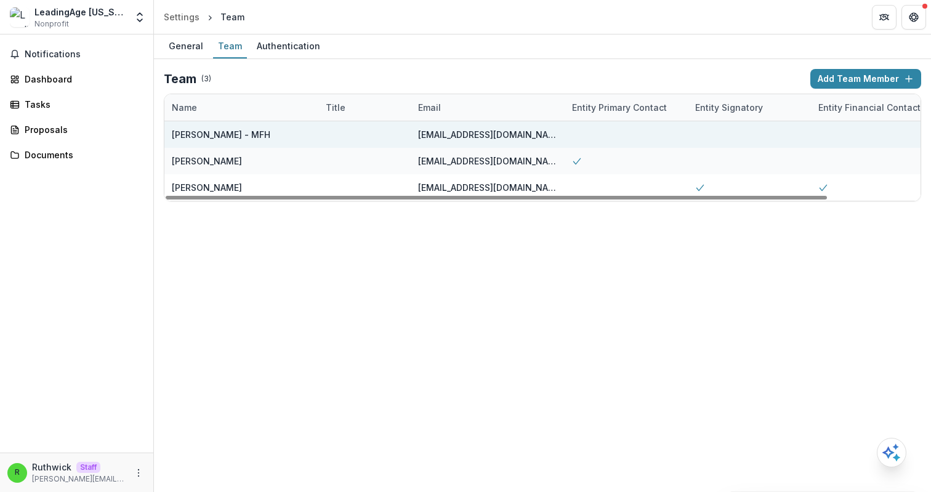
click at [441, 136] on div "[EMAIL_ADDRESS][DOMAIN_NAME]" at bounding box center [487, 134] width 139 height 13
copy div "[EMAIL_ADDRESS][DOMAIN_NAME]"
